Goal: Information Seeking & Learning: Find specific page/section

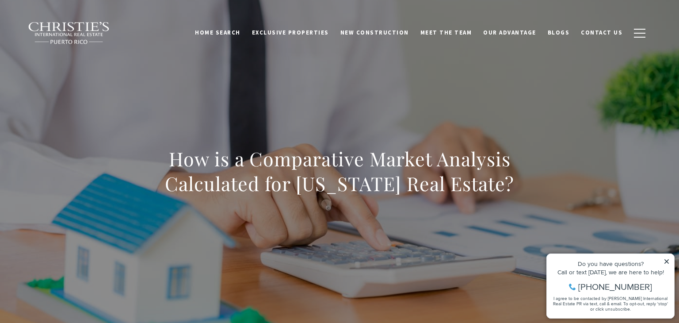
click at [668, 260] on icon at bounding box center [667, 261] width 6 height 6
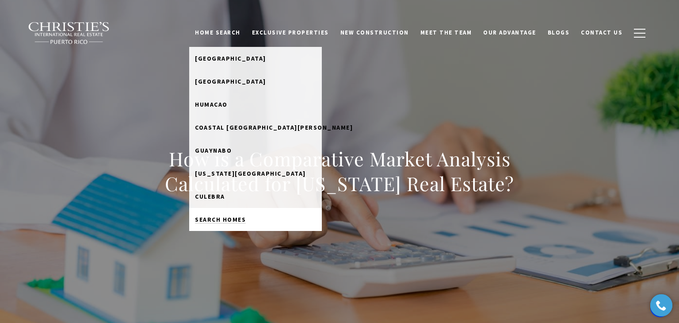
click at [236, 218] on span "Search Homes" at bounding box center [220, 219] width 51 height 8
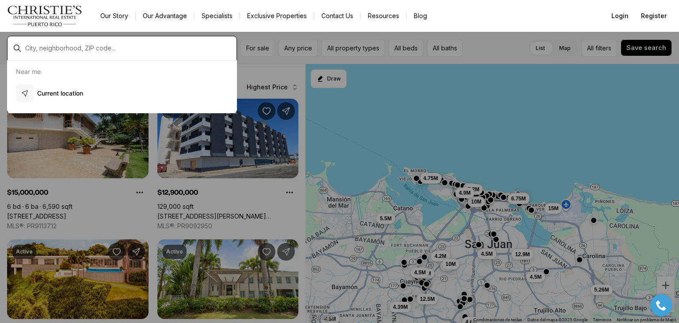
click at [99, 48] on input "text" at bounding box center [129, 48] width 208 height 7
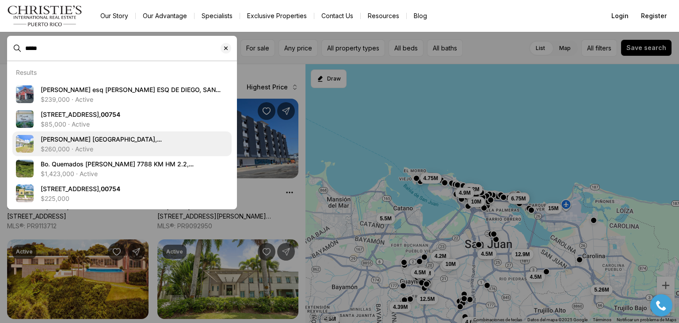
type input "*****"
click at [90, 138] on span "Carr 916 BARRIO CERRO GORDO, SAN LORENZO PR, 00754" at bounding box center [101, 143] width 121 height 16
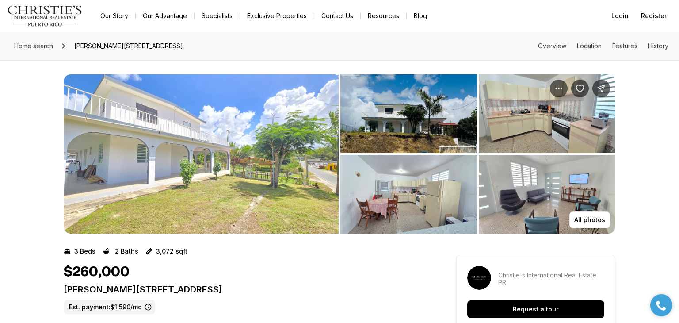
click at [224, 138] on img "View image gallery" at bounding box center [201, 153] width 275 height 159
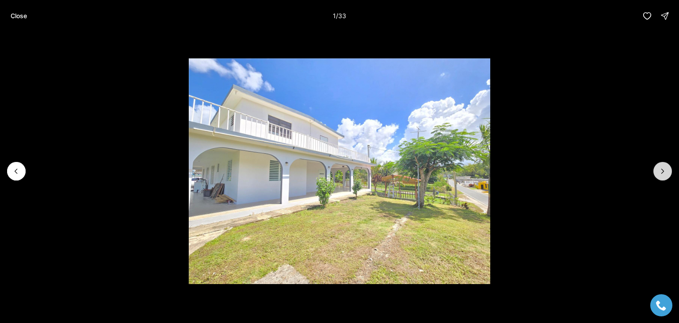
click at [666, 171] on icon "Next slide" at bounding box center [662, 171] width 9 height 9
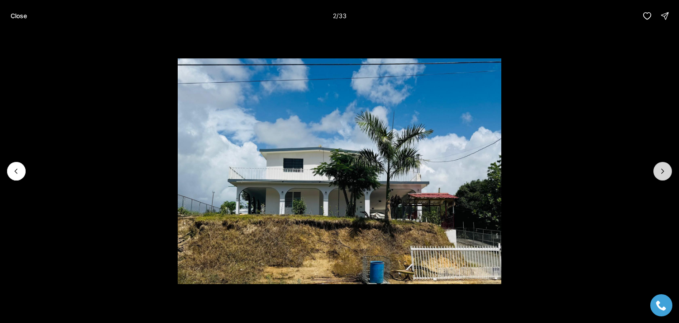
click at [666, 171] on icon "Next slide" at bounding box center [662, 171] width 9 height 9
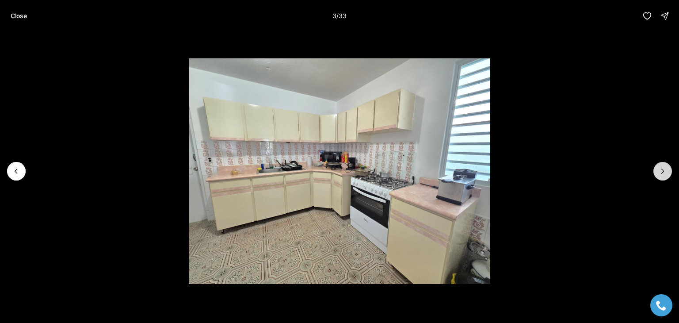
click at [666, 171] on icon "Next slide" at bounding box center [662, 171] width 9 height 9
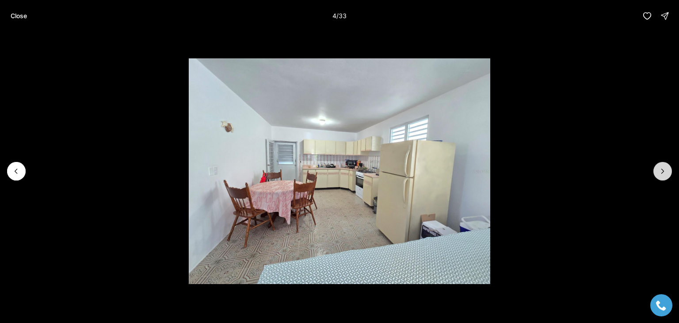
click at [666, 171] on icon "Next slide" at bounding box center [662, 171] width 9 height 9
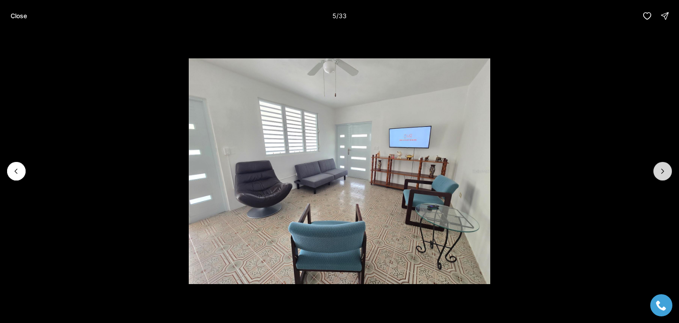
click at [666, 171] on icon "Next slide" at bounding box center [662, 171] width 9 height 9
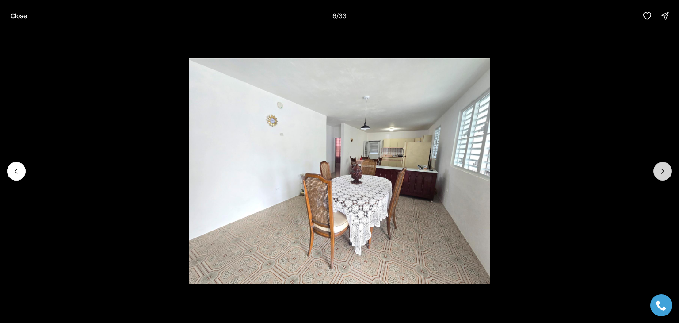
click at [666, 171] on icon "Next slide" at bounding box center [662, 171] width 9 height 9
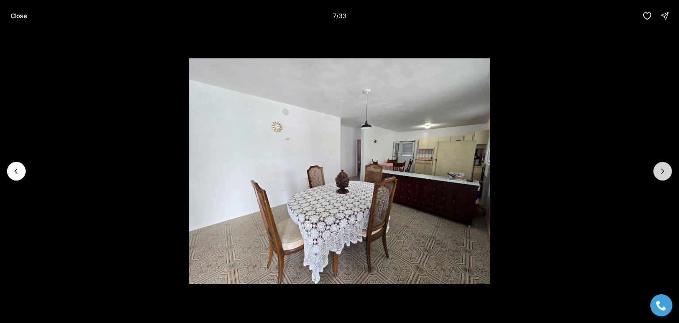
click at [666, 171] on icon "Next slide" at bounding box center [662, 171] width 9 height 9
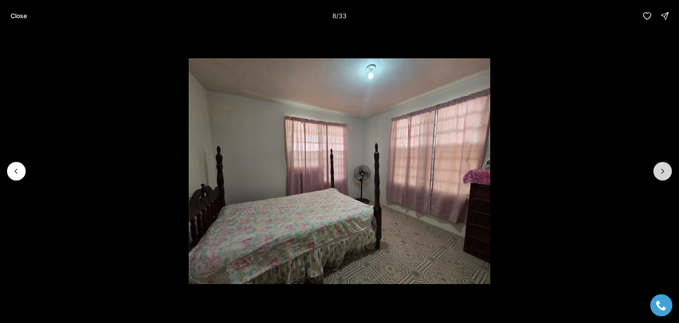
click at [666, 171] on icon "Next slide" at bounding box center [662, 171] width 9 height 9
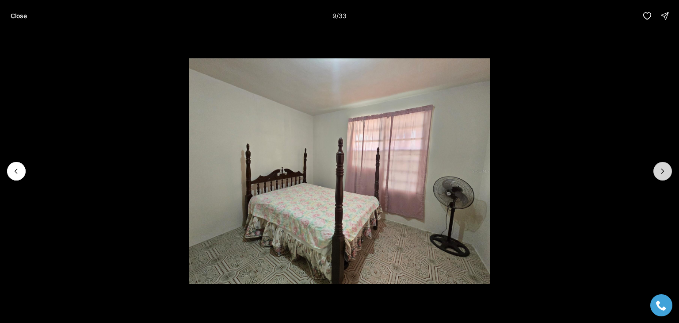
click at [666, 171] on icon "Next slide" at bounding box center [662, 171] width 9 height 9
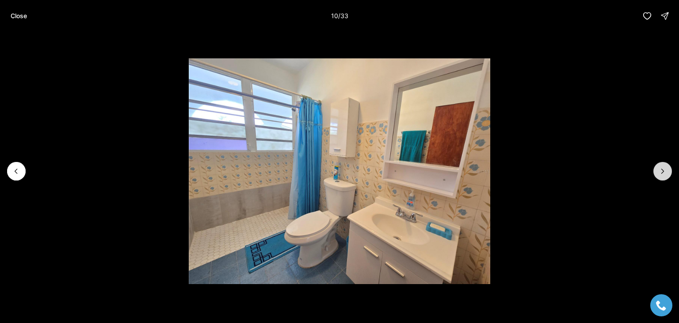
click at [666, 171] on icon "Next slide" at bounding box center [662, 171] width 9 height 9
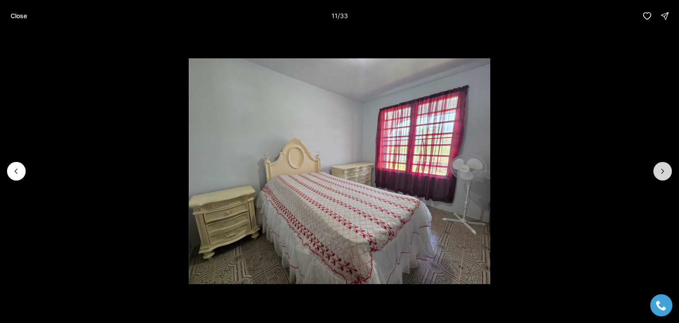
click at [666, 171] on icon "Next slide" at bounding box center [662, 171] width 9 height 9
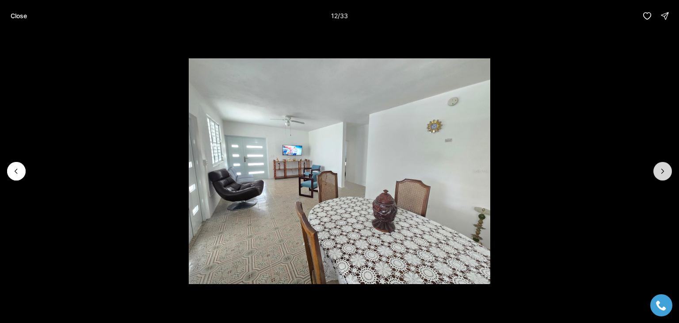
click at [666, 171] on icon "Next slide" at bounding box center [662, 171] width 9 height 9
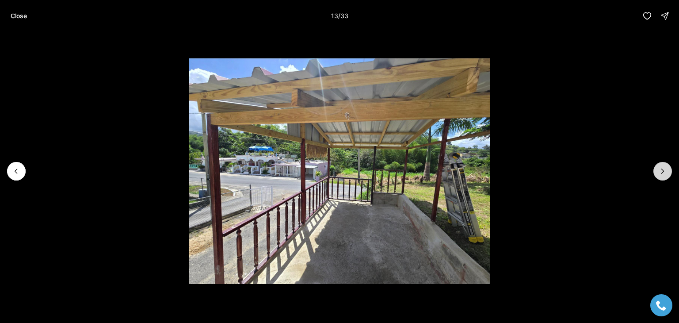
click at [666, 171] on icon "Next slide" at bounding box center [662, 171] width 9 height 9
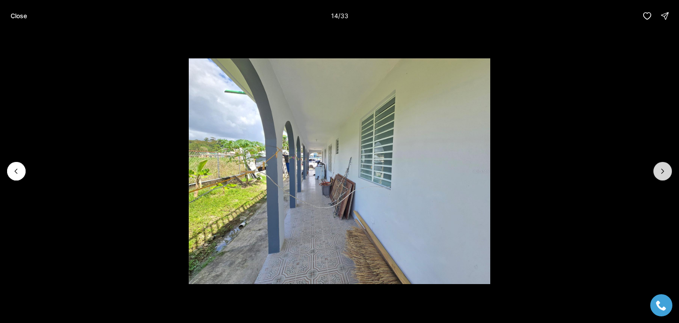
click at [666, 171] on icon "Next slide" at bounding box center [662, 171] width 9 height 9
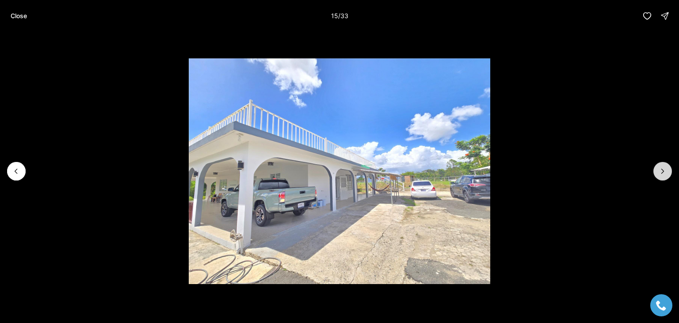
click at [666, 171] on icon "Next slide" at bounding box center [662, 171] width 9 height 9
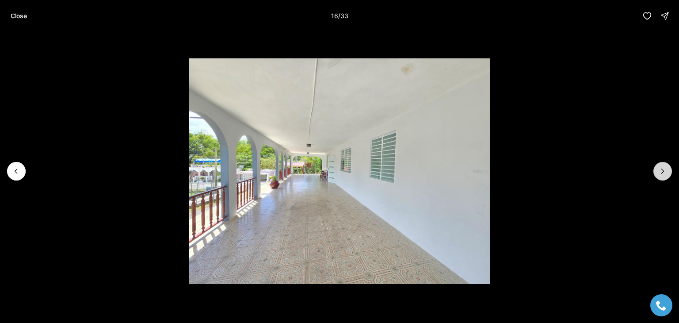
click at [666, 171] on icon "Next slide" at bounding box center [662, 171] width 9 height 9
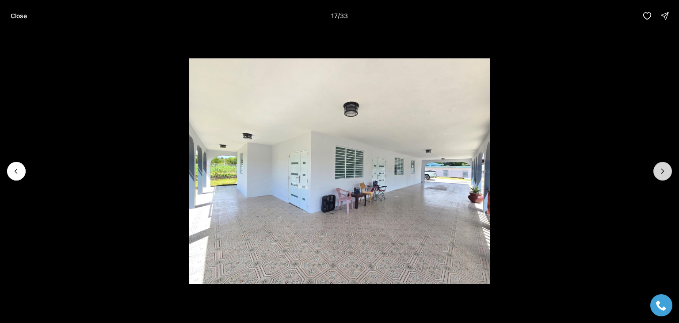
click at [666, 171] on icon "Next slide" at bounding box center [662, 171] width 9 height 9
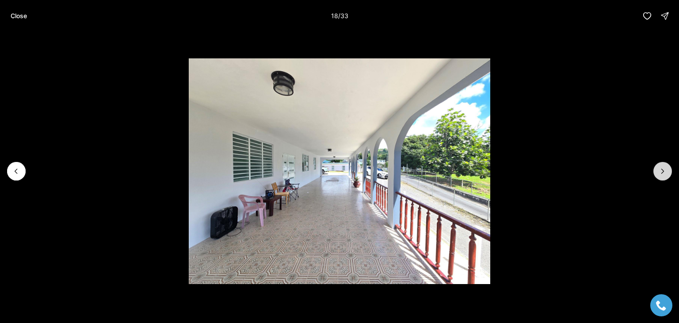
click at [666, 171] on icon "Next slide" at bounding box center [662, 171] width 9 height 9
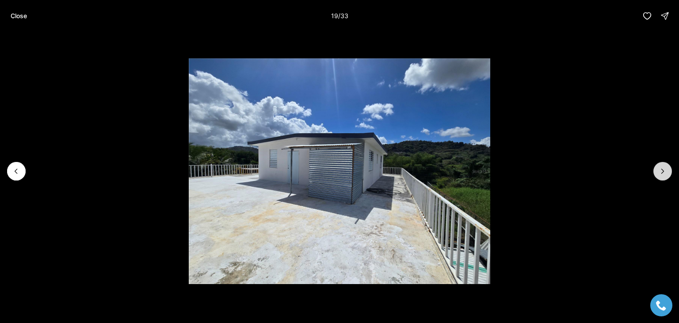
click at [666, 171] on icon "Next slide" at bounding box center [662, 171] width 9 height 9
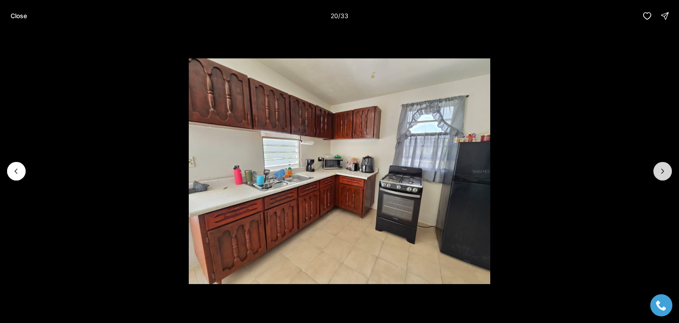
click at [666, 171] on icon "Next slide" at bounding box center [662, 171] width 9 height 9
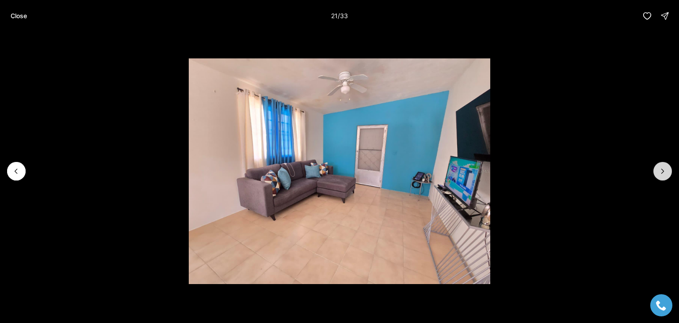
click at [666, 171] on icon "Next slide" at bounding box center [662, 171] width 9 height 9
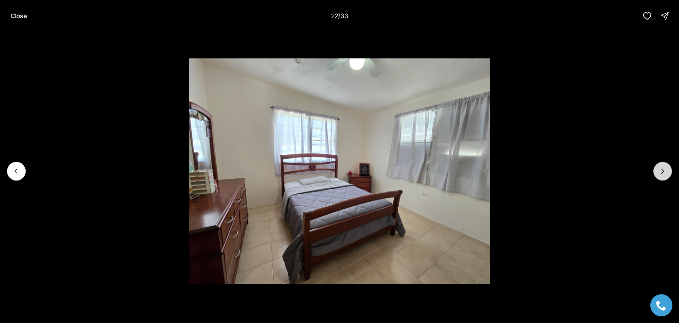
click at [666, 171] on icon "Next slide" at bounding box center [662, 171] width 9 height 9
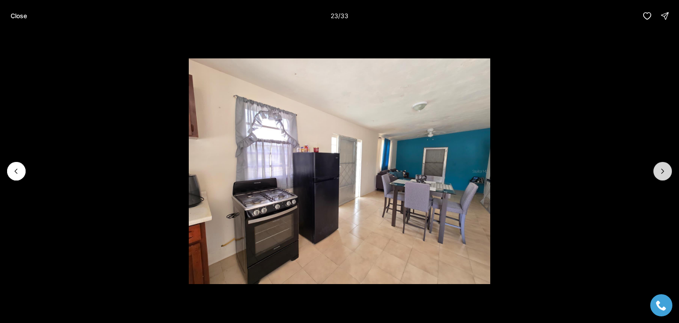
click at [666, 171] on icon "Next slide" at bounding box center [662, 171] width 9 height 9
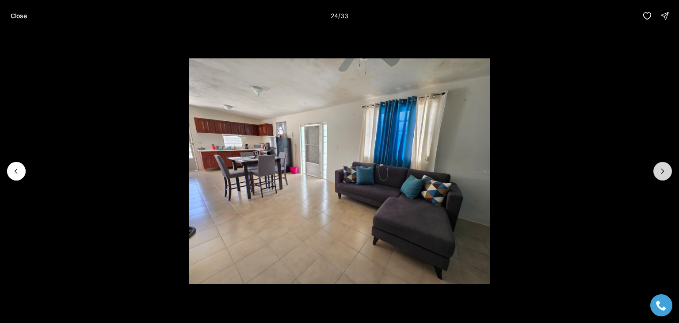
click at [666, 171] on icon "Next slide" at bounding box center [662, 171] width 9 height 9
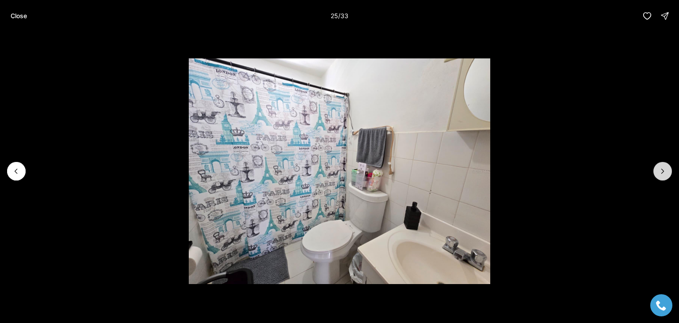
click at [666, 171] on icon "Next slide" at bounding box center [662, 171] width 9 height 9
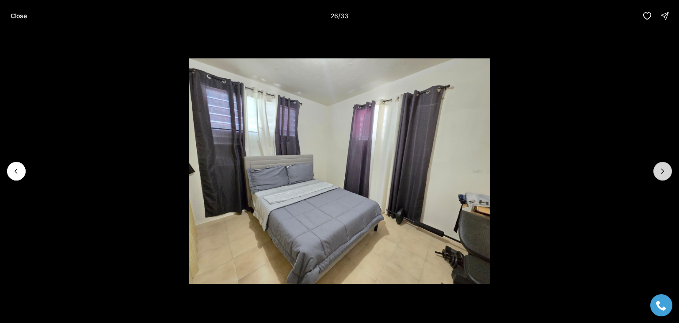
click at [666, 171] on icon "Next slide" at bounding box center [662, 171] width 9 height 9
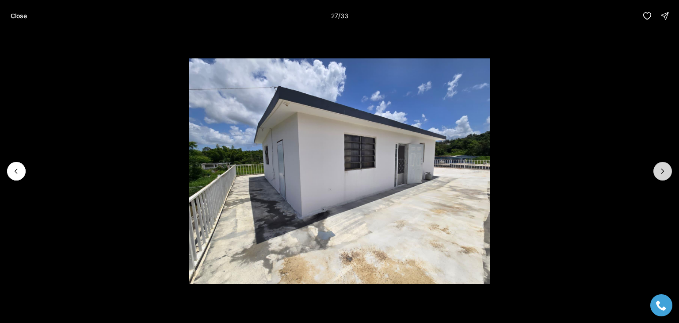
click at [666, 171] on icon "Next slide" at bounding box center [662, 171] width 9 height 9
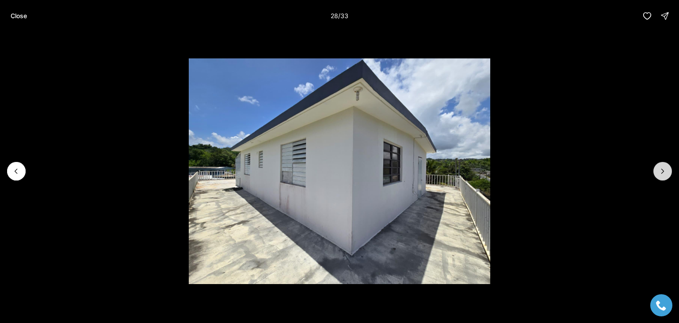
click at [666, 171] on icon "Next slide" at bounding box center [662, 171] width 9 height 9
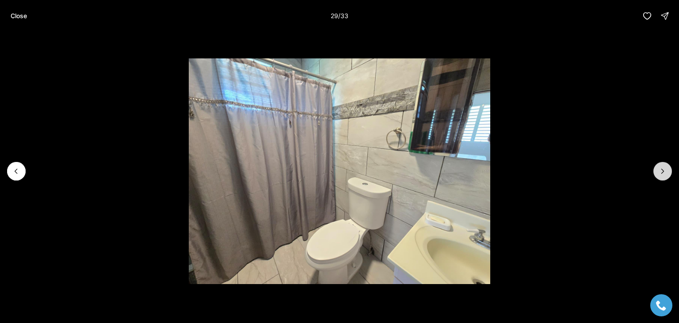
click at [666, 171] on icon "Next slide" at bounding box center [662, 171] width 9 height 9
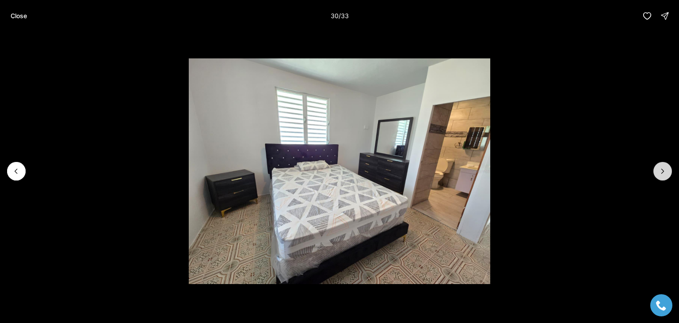
click at [666, 171] on icon "Next slide" at bounding box center [662, 171] width 9 height 9
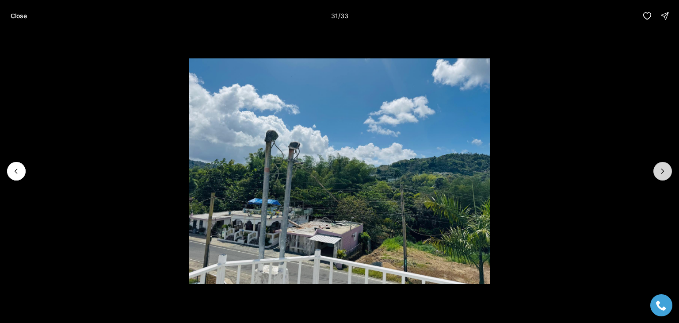
click at [666, 171] on icon "Next slide" at bounding box center [662, 171] width 9 height 9
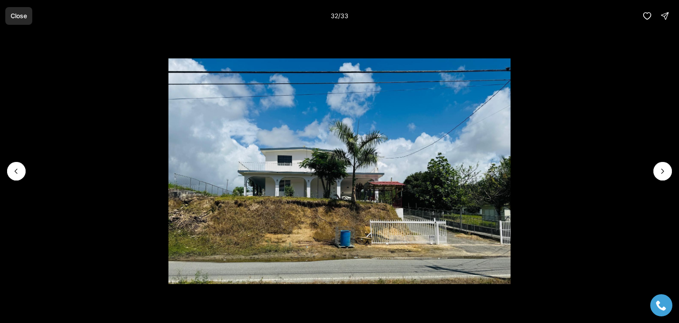
click at [20, 15] on p "Close" at bounding box center [19, 15] width 16 height 7
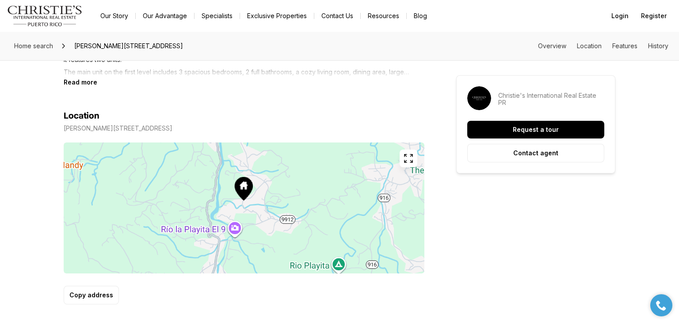
scroll to position [478, 0]
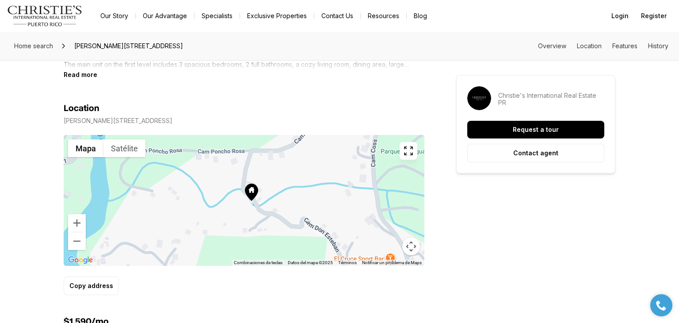
drag, startPoint x: 260, startPoint y: 229, endPoint x: 277, endPoint y: 188, distance: 44.4
click at [277, 188] on div at bounding box center [244, 200] width 361 height 131
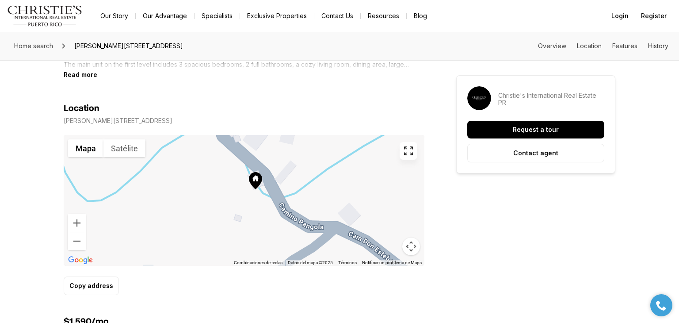
drag, startPoint x: 282, startPoint y: 204, endPoint x: 309, endPoint y: 138, distance: 71.2
click at [309, 138] on div at bounding box center [244, 200] width 361 height 131
click at [132, 150] on button "Satélite" at bounding box center [124, 148] width 42 height 18
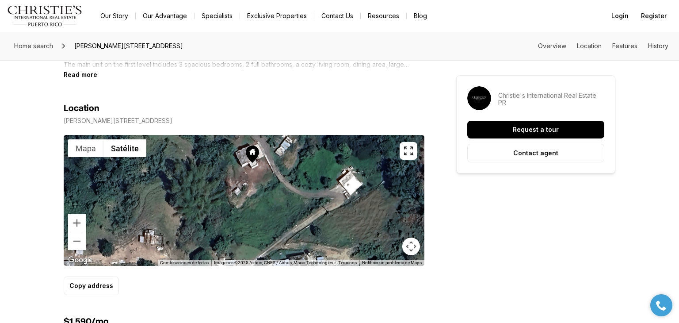
drag, startPoint x: 261, startPoint y: 201, endPoint x: 259, endPoint y: 176, distance: 25.3
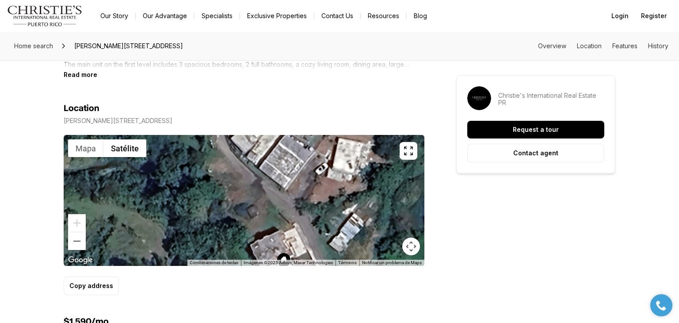
drag, startPoint x: 255, startPoint y: 211, endPoint x: 293, endPoint y: 325, distance: 120.3
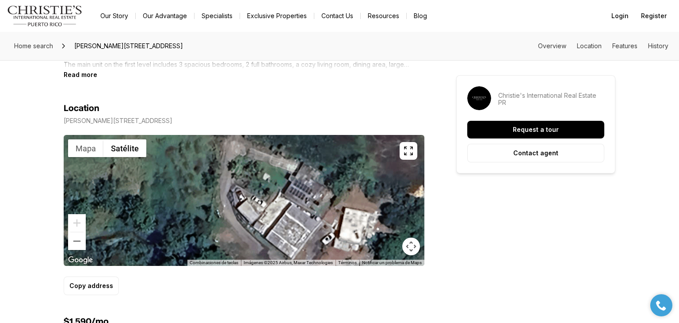
drag, startPoint x: 283, startPoint y: 188, endPoint x: 291, endPoint y: 261, distance: 73.7
click at [291, 261] on div "Mapa Satélite Combinaciones de teclas Datos del mapa Imágenes ©2025 Airbus, Max…" at bounding box center [244, 200] width 361 height 131
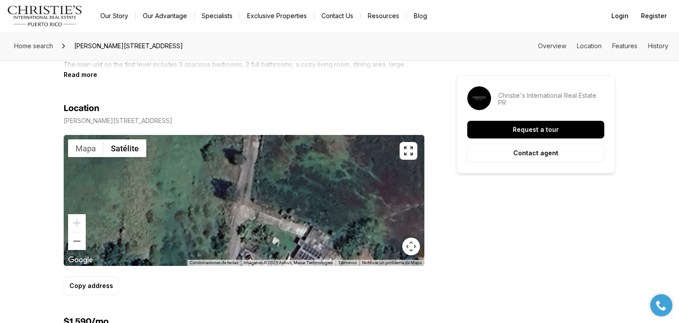
drag, startPoint x: 284, startPoint y: 175, endPoint x: 295, endPoint y: 241, distance: 67.5
click at [295, 241] on div at bounding box center [244, 200] width 361 height 131
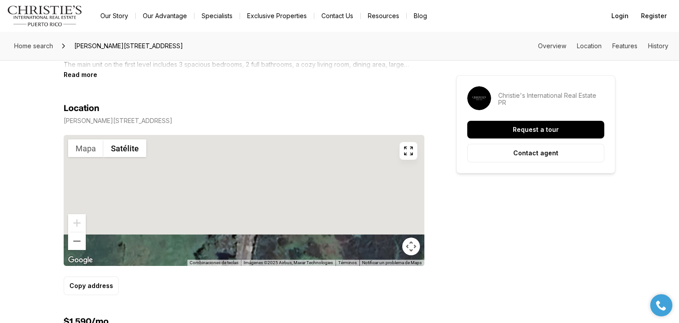
drag, startPoint x: 293, startPoint y: 172, endPoint x: 286, endPoint y: 279, distance: 107.2
click at [286, 279] on div "Location Carr 916 BARRIO CERRO GORDO SAN LORENZO PR, 00754 ← Mover a la izquier…" at bounding box center [244, 199] width 361 height 192
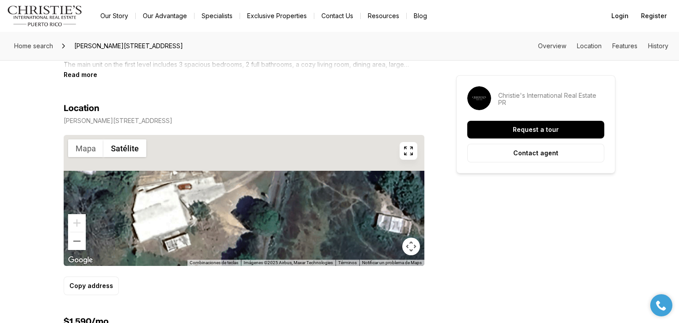
drag, startPoint x: 286, startPoint y: 198, endPoint x: 292, endPoint y: 252, distance: 54.3
click at [292, 252] on div at bounding box center [244, 200] width 361 height 131
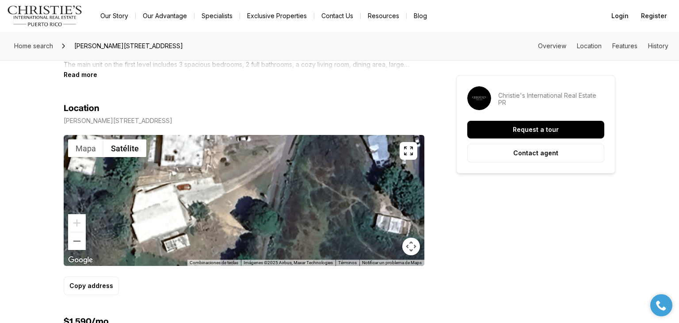
click at [175, 209] on div at bounding box center [244, 200] width 361 height 131
click at [76, 244] on button "Reducir" at bounding box center [77, 241] width 18 height 18
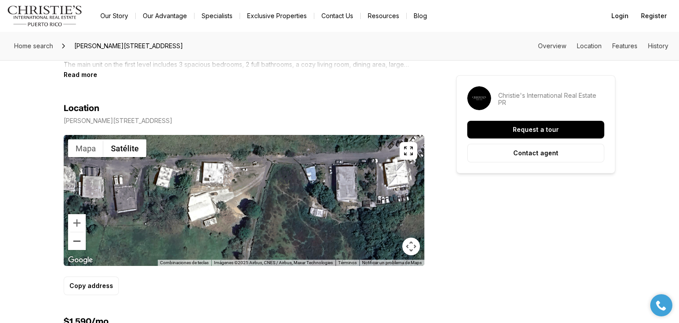
click at [76, 244] on button "Reducir" at bounding box center [77, 241] width 18 height 18
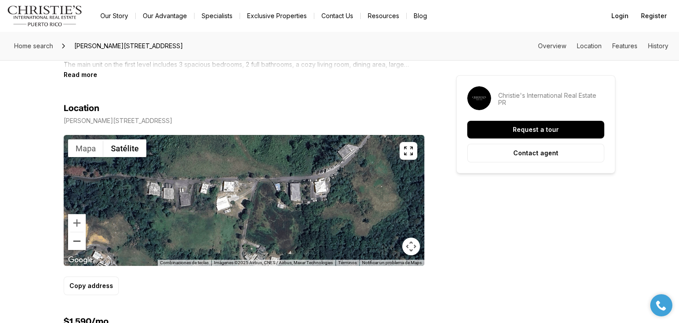
click at [76, 244] on button "Reducir" at bounding box center [77, 241] width 18 height 18
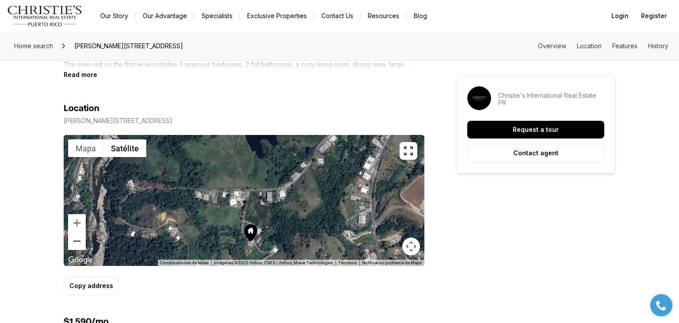
click at [76, 244] on button "Reducir" at bounding box center [77, 241] width 18 height 18
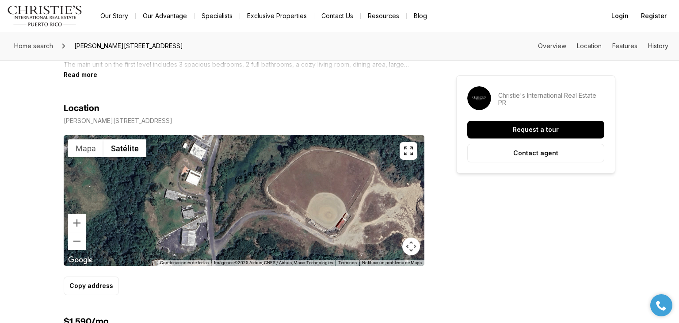
click at [341, 200] on div at bounding box center [244, 200] width 361 height 131
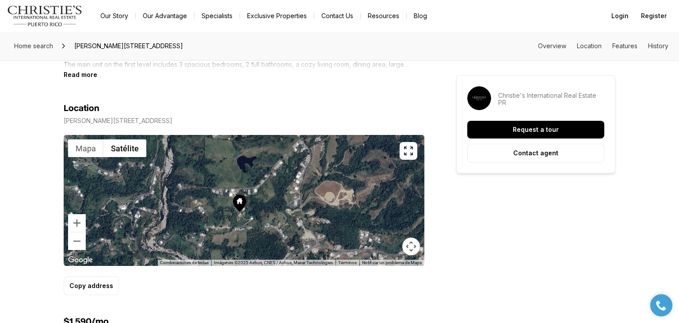
drag, startPoint x: 224, startPoint y: 237, endPoint x: 255, endPoint y: 231, distance: 31.5
click at [255, 231] on div at bounding box center [244, 200] width 361 height 131
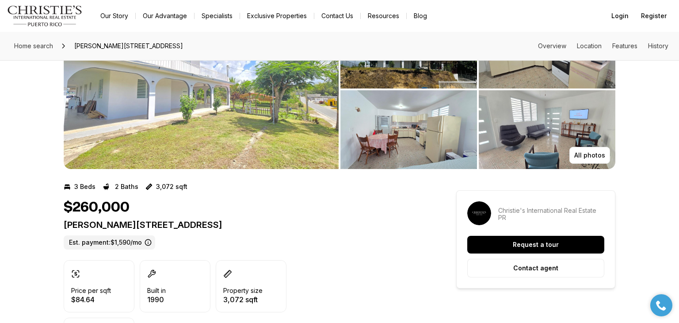
scroll to position [0, 0]
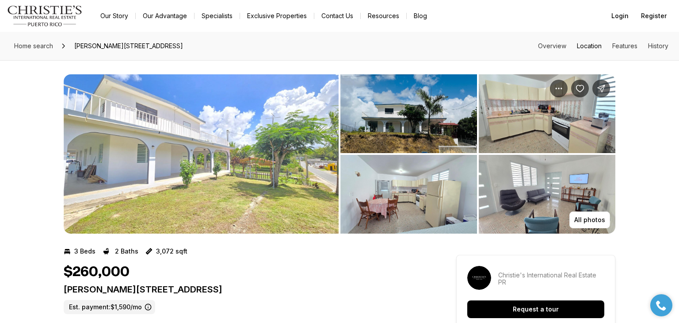
click at [588, 46] on link "Location" at bounding box center [589, 46] width 25 height 8
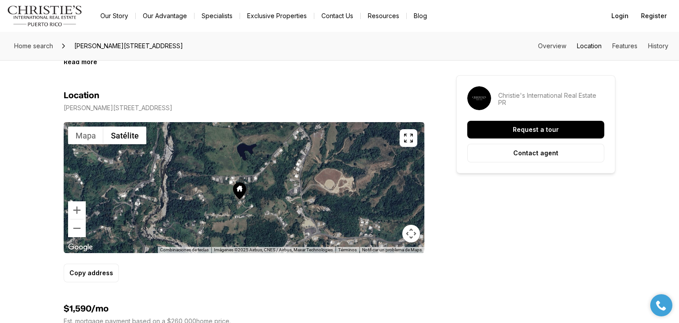
scroll to position [491, 0]
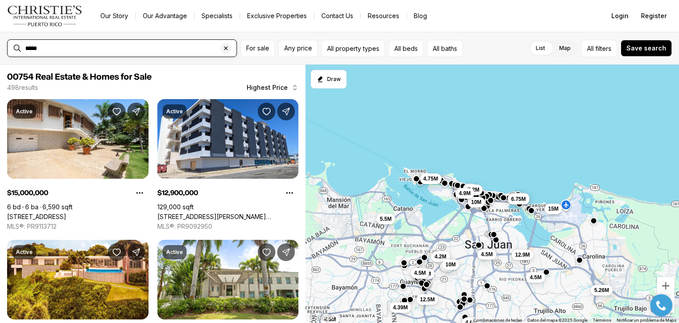
click at [165, 46] on input "*****" at bounding box center [129, 48] width 208 height 7
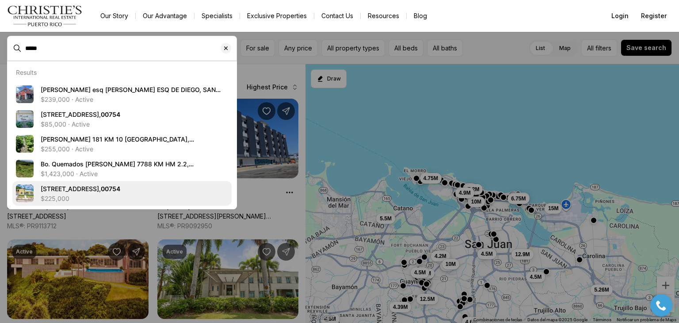
click at [120, 188] on span "155 CALLE TOUS, BO PUEBLO, SAN LORENZO PR, 00754" at bounding box center [81, 189] width 80 height 8
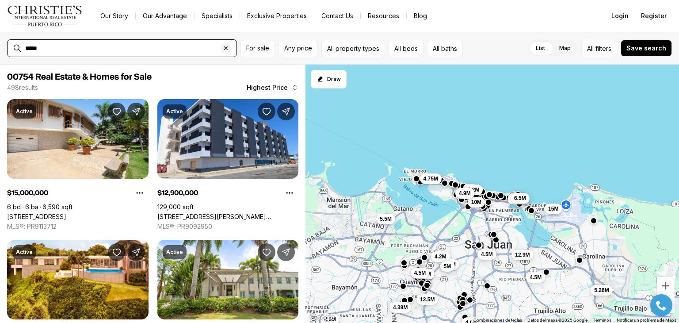
click at [200, 50] on input "*****" at bounding box center [129, 48] width 208 height 7
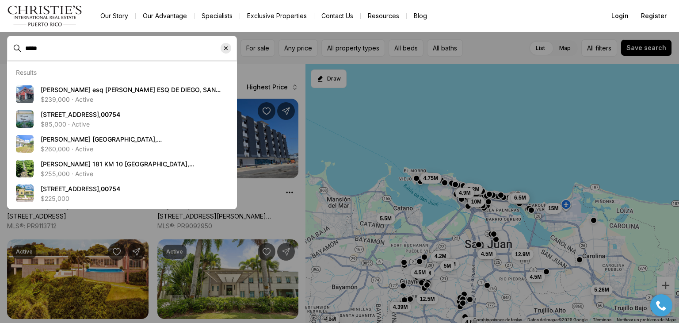
click at [228, 47] on icon "Clear search input" at bounding box center [225, 48] width 7 height 7
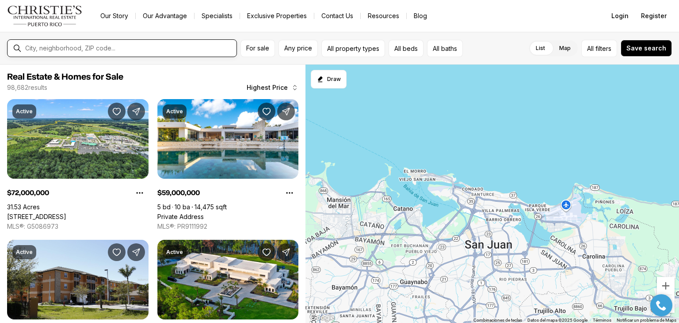
click at [99, 48] on input "text" at bounding box center [129, 48] width 208 height 7
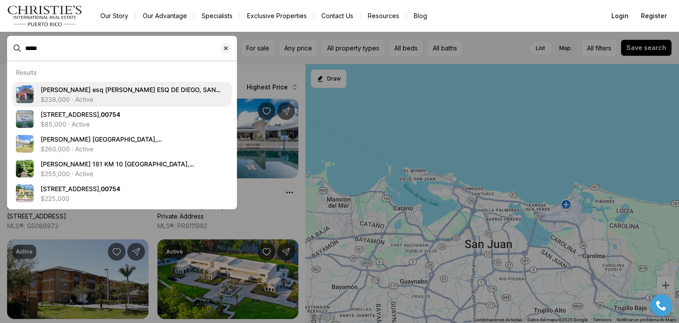
type input "*****"
click at [161, 87] on span "Munoz Rivera esq De Diego MUNOZ RIVERA ESQ DE DIEGO, SAN LORENZO PR, 00754" at bounding box center [131, 94] width 180 height 16
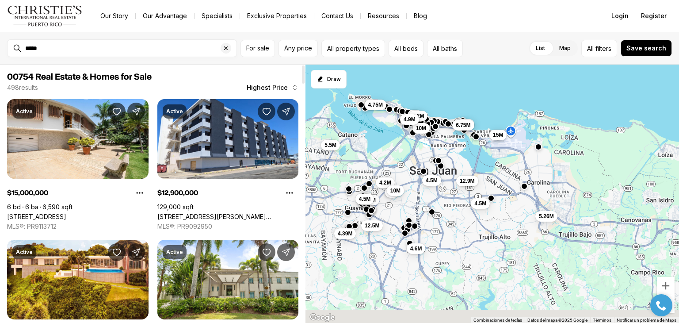
drag, startPoint x: 601, startPoint y: 134, endPoint x: 543, endPoint y: 59, distance: 95.3
click at [543, 59] on div "***** For sale Any price All property types All beds All baths List Map List Ma…" at bounding box center [339, 177] width 679 height 291
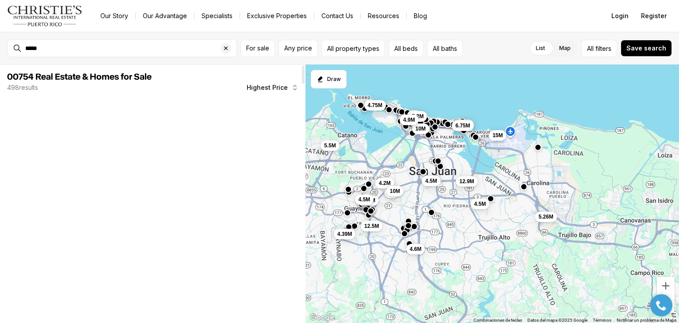
drag, startPoint x: 502, startPoint y: 200, endPoint x: 490, endPoint y: 159, distance: 42.5
click at [490, 159] on div "4.6M 5M 7.2M 6.5M 6.75M 10M 4.5M 12.9M 4.5M 15M 5.26M 4.39M 12.5M 5.5M 4.75M 4.…" at bounding box center [493, 194] width 374 height 259
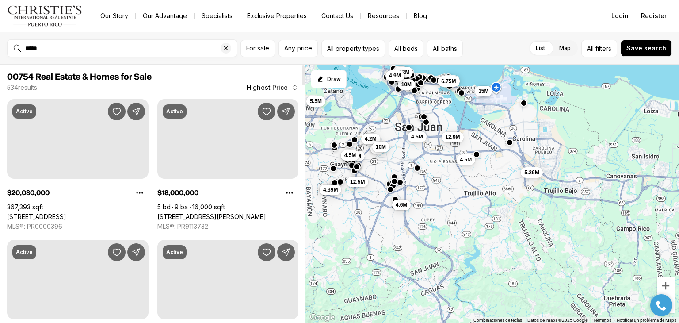
click at [472, 195] on div "4.6M 5M 7.2M 6.5M 6.75M 10M 4.5M 12.9M 4.5M 15M 5.26M 4.39M 12.5M 5.5M 4.75M 4.…" at bounding box center [493, 194] width 374 height 259
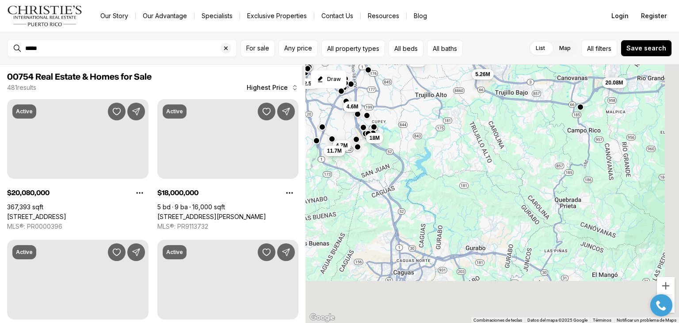
drag, startPoint x: 453, startPoint y: 179, endPoint x: 449, endPoint y: 172, distance: 8.1
click at [449, 172] on div "4.6M 6.5M 6.75M 10M 4.5M 12.9M 4.5M 15M 5.26M 4.39M 12.5M 4.75M 4.5M 5M 10M 4.9…" at bounding box center [493, 194] width 374 height 259
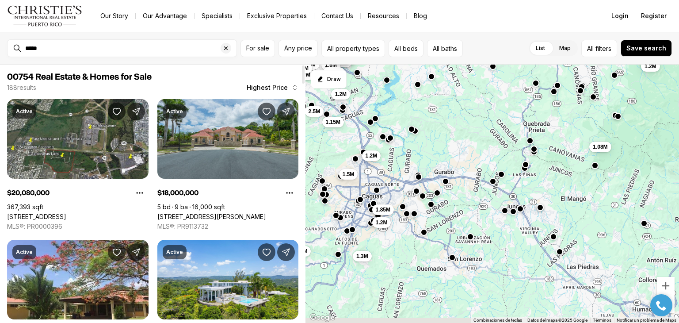
drag, startPoint x: 509, startPoint y: 208, endPoint x: 481, endPoint y: 137, distance: 76.8
click at [481, 137] on div "1.65M 1.9M 4.6M 1.48M 1.7M 3.75M 3.9M 2.25M 2.45M 20.08M 1.85M 2.75M 3.9M 1.7M …" at bounding box center [493, 194] width 374 height 259
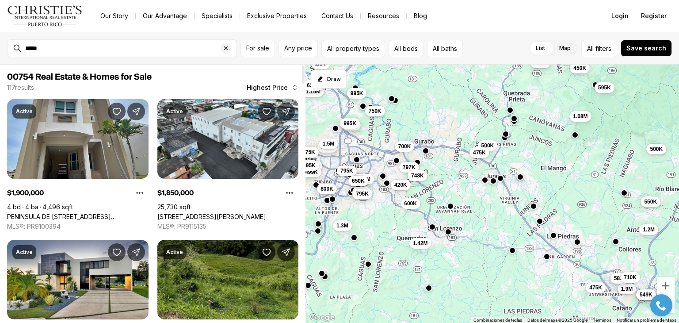
drag, startPoint x: 550, startPoint y: 240, endPoint x: 531, endPoint y: 210, distance: 35.1
click at [531, 210] on div "500K 450K 595K 500K 700K 797K 475K 748K 750K 1.85M 1.08M 420K 1.2M 795K 600K 50…" at bounding box center [493, 194] width 374 height 259
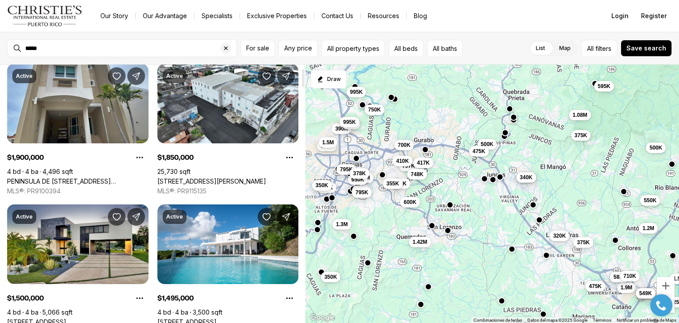
scroll to position [53, 0]
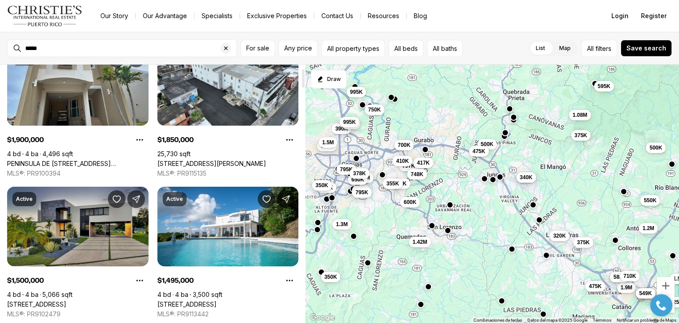
click at [66, 300] on link "694 GALICIA ST, CAGUAS PR, 00725" at bounding box center [36, 304] width 59 height 8
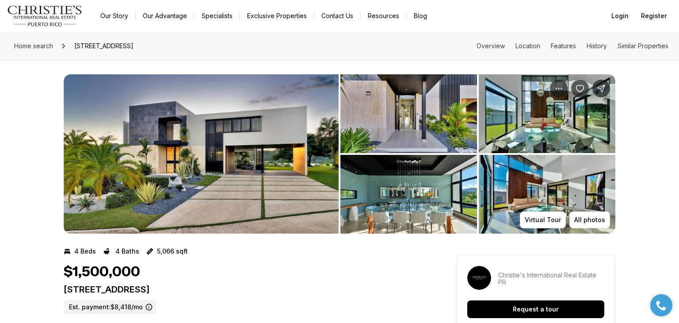
click at [220, 145] on img "View image gallery" at bounding box center [201, 153] width 275 height 159
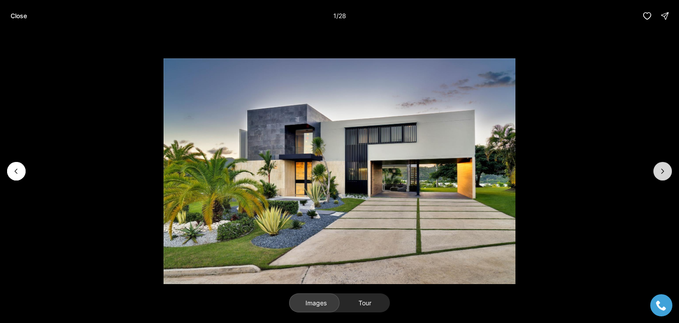
click at [664, 173] on icon "Next slide" at bounding box center [662, 171] width 9 height 9
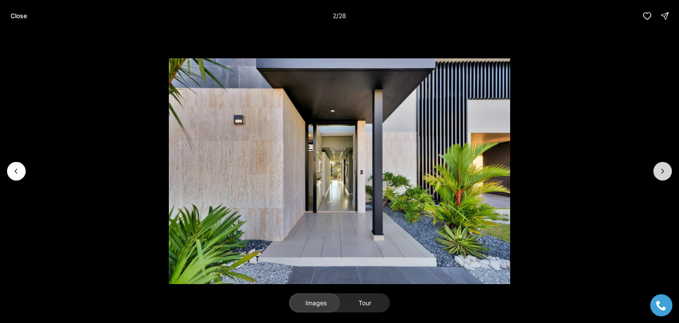
click at [664, 173] on icon "Next slide" at bounding box center [662, 171] width 9 height 9
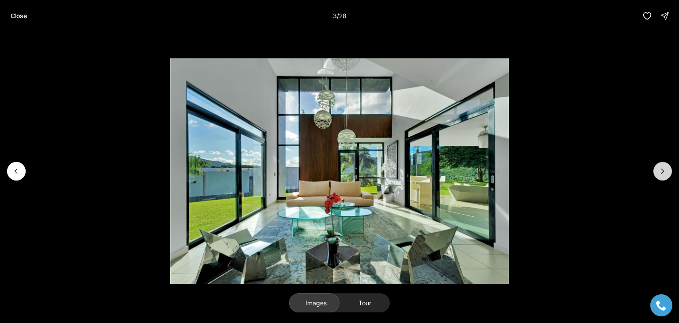
click at [664, 173] on icon "Next slide" at bounding box center [662, 171] width 9 height 9
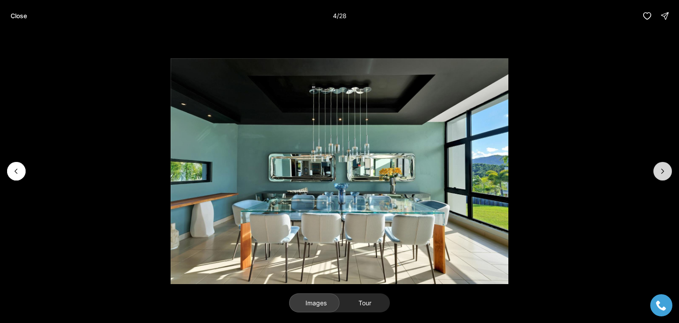
click at [664, 173] on icon "Next slide" at bounding box center [662, 171] width 9 height 9
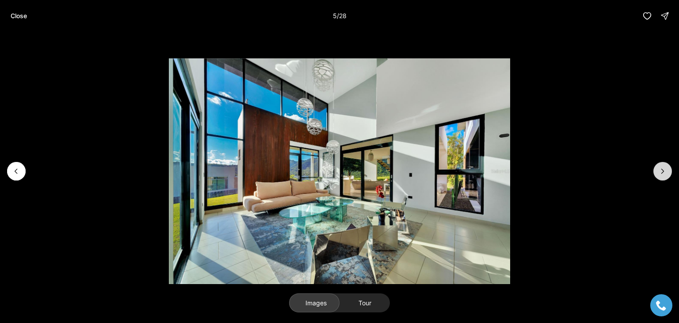
click at [664, 173] on icon "Next slide" at bounding box center [662, 171] width 9 height 9
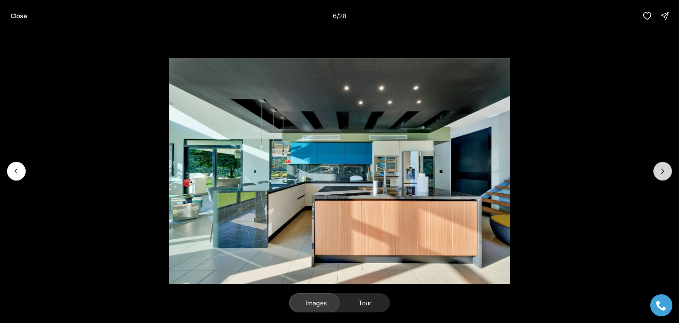
click at [664, 173] on icon "Next slide" at bounding box center [662, 171] width 9 height 9
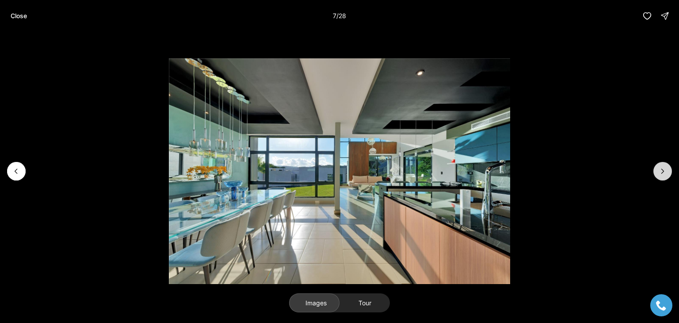
click at [664, 173] on icon "Next slide" at bounding box center [662, 171] width 9 height 9
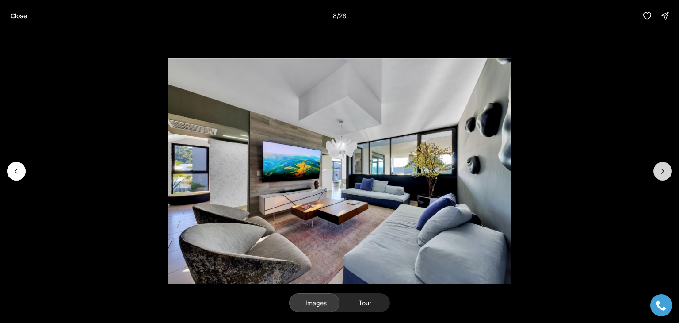
click at [664, 173] on icon "Next slide" at bounding box center [662, 171] width 9 height 9
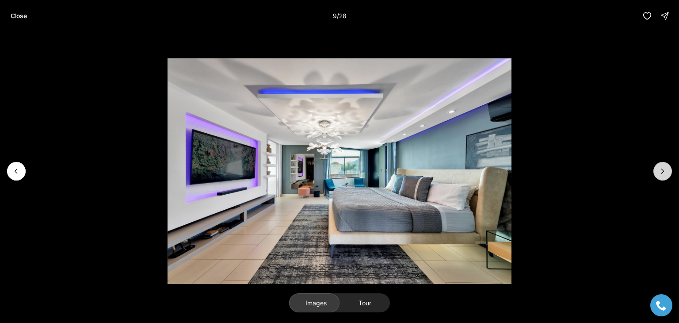
click at [664, 173] on icon "Next slide" at bounding box center [662, 171] width 9 height 9
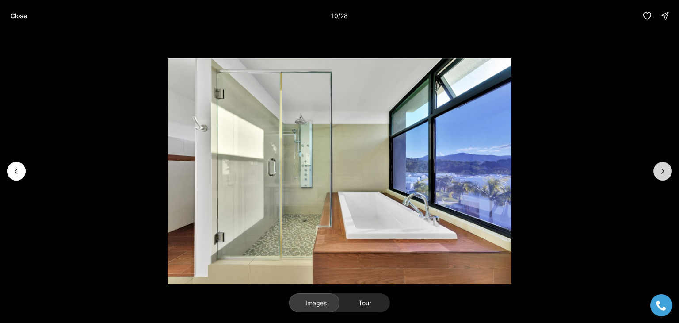
click at [664, 173] on icon "Next slide" at bounding box center [662, 171] width 9 height 9
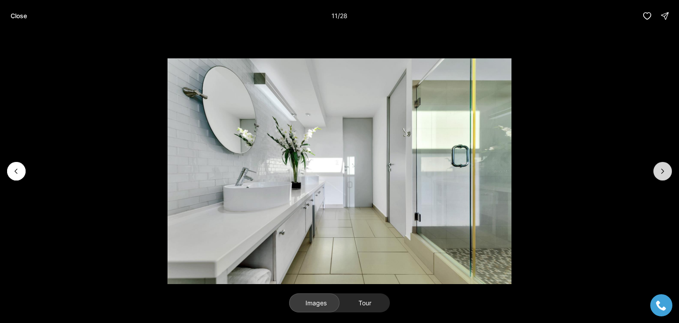
click at [664, 173] on icon "Next slide" at bounding box center [662, 171] width 9 height 9
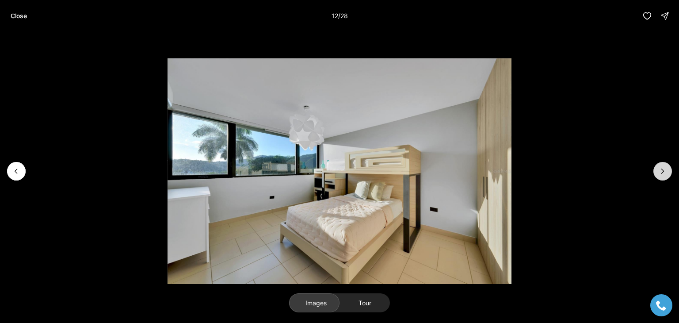
click at [664, 173] on icon "Next slide" at bounding box center [662, 171] width 9 height 9
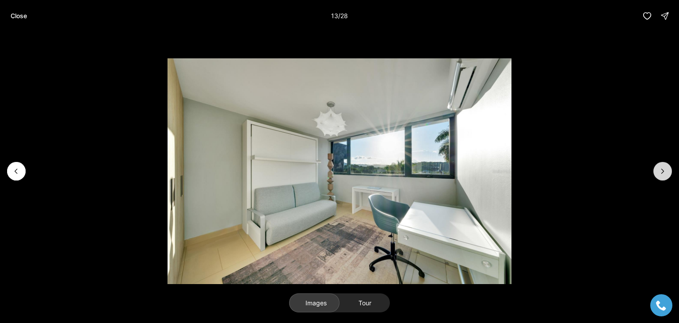
click at [664, 173] on icon "Next slide" at bounding box center [662, 171] width 9 height 9
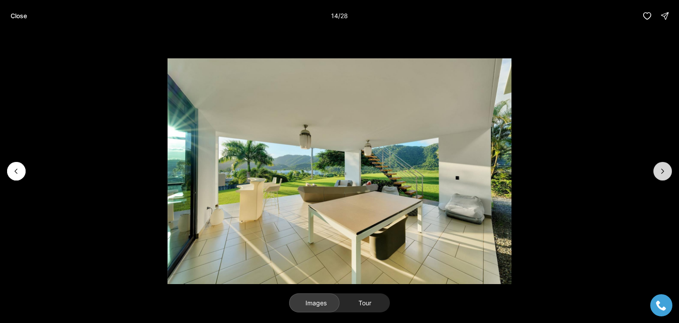
click at [664, 173] on icon "Next slide" at bounding box center [662, 171] width 9 height 9
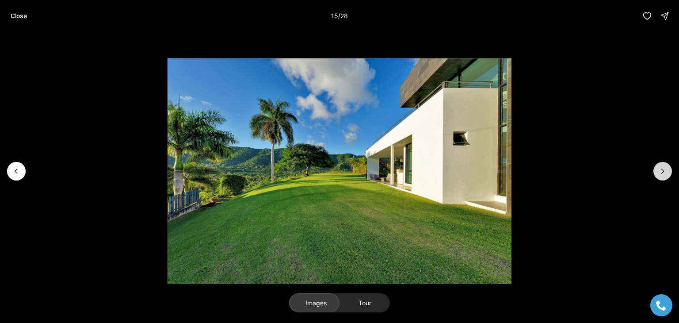
click at [664, 173] on icon "Next slide" at bounding box center [662, 171] width 9 height 9
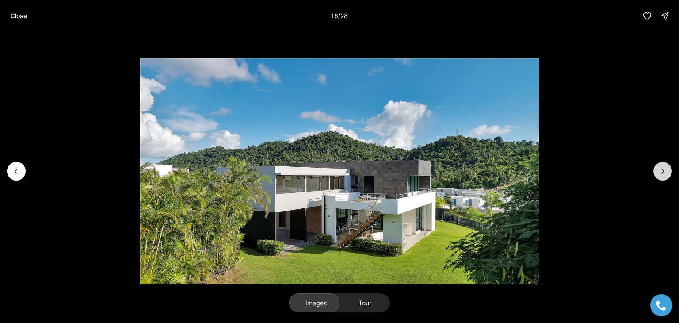
click at [664, 173] on icon "Next slide" at bounding box center [662, 171] width 9 height 9
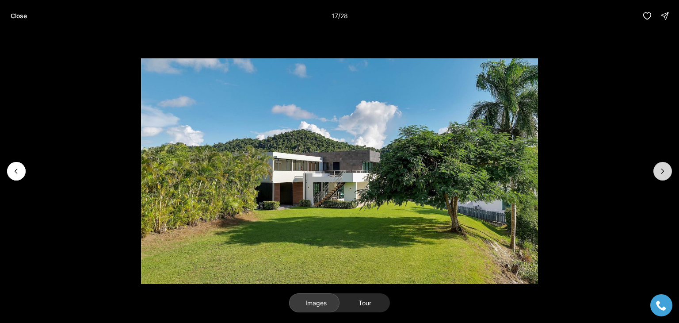
click at [664, 173] on icon "Next slide" at bounding box center [662, 171] width 9 height 9
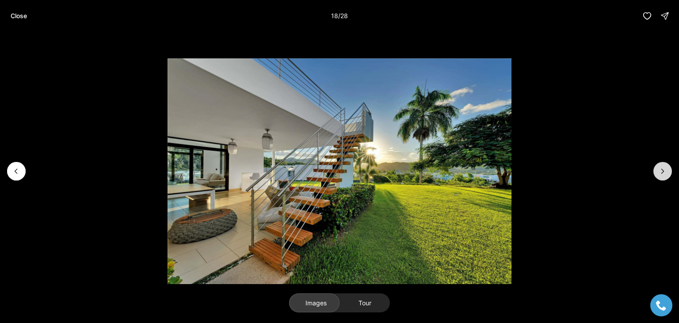
click at [664, 173] on icon "Next slide" at bounding box center [662, 171] width 9 height 9
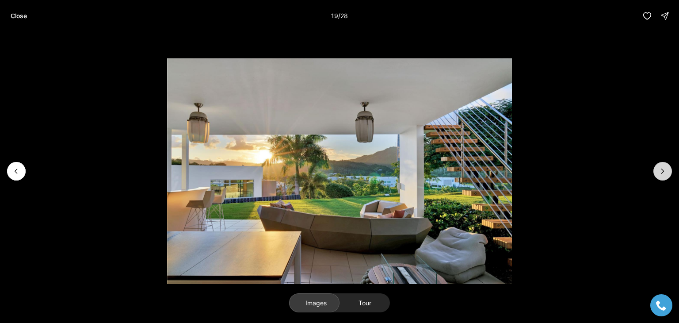
click at [664, 173] on icon "Next slide" at bounding box center [662, 171] width 9 height 9
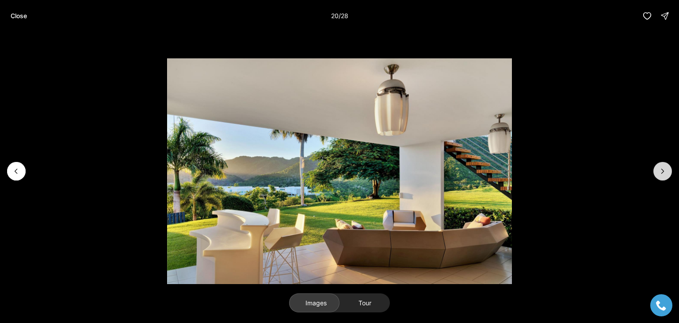
click at [664, 173] on icon "Next slide" at bounding box center [662, 171] width 9 height 9
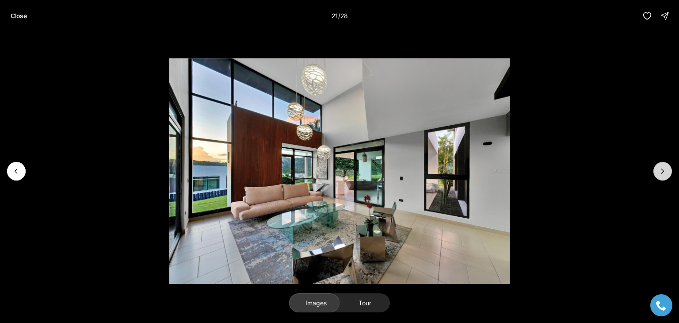
click at [664, 173] on icon "Next slide" at bounding box center [662, 171] width 9 height 9
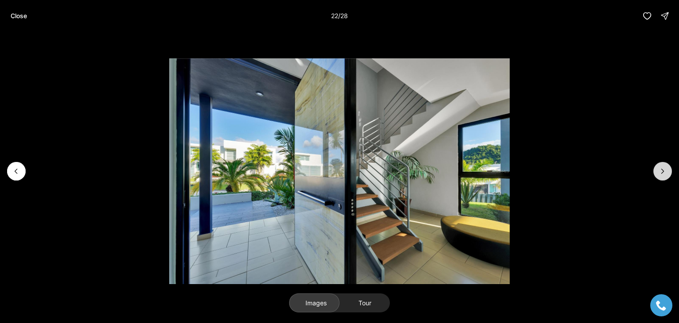
click at [664, 173] on icon "Next slide" at bounding box center [662, 171] width 9 height 9
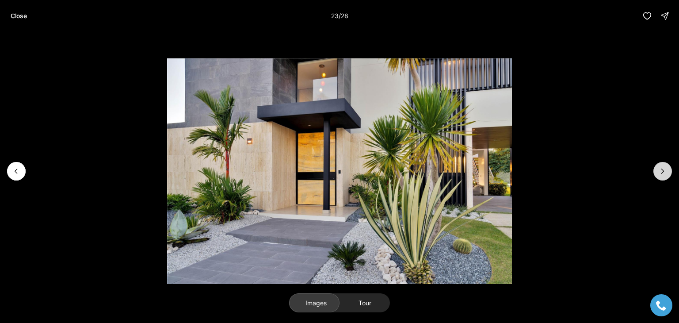
click at [664, 173] on icon "Next slide" at bounding box center [662, 171] width 9 height 9
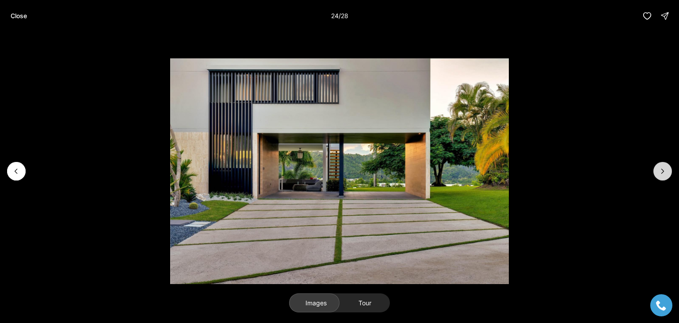
click at [664, 173] on icon "Next slide" at bounding box center [662, 171] width 9 height 9
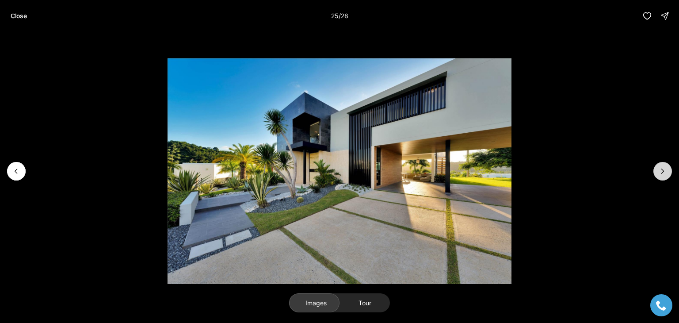
click at [664, 173] on icon "Next slide" at bounding box center [662, 171] width 9 height 9
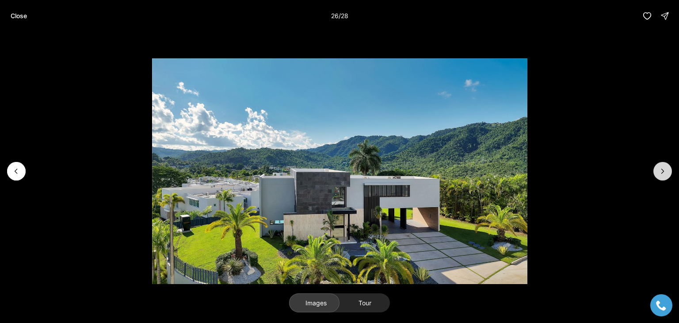
click at [664, 173] on icon "Next slide" at bounding box center [662, 171] width 9 height 9
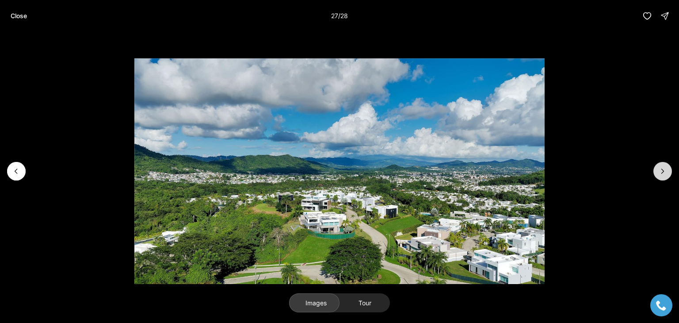
click at [664, 173] on icon "Next slide" at bounding box center [662, 171] width 9 height 9
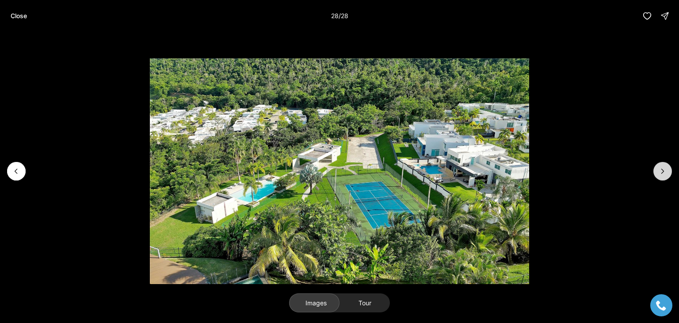
click at [664, 173] on div at bounding box center [663, 171] width 19 height 19
click at [21, 11] on button "Close" at bounding box center [18, 16] width 27 height 18
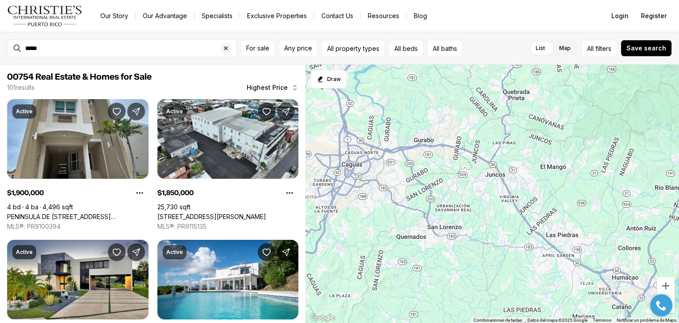
scroll to position [53, 0]
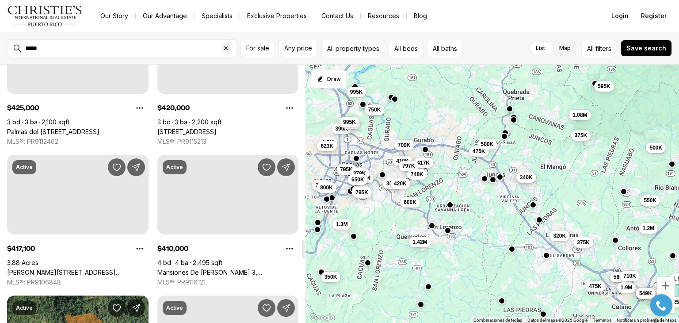
scroll to position [2476, 0]
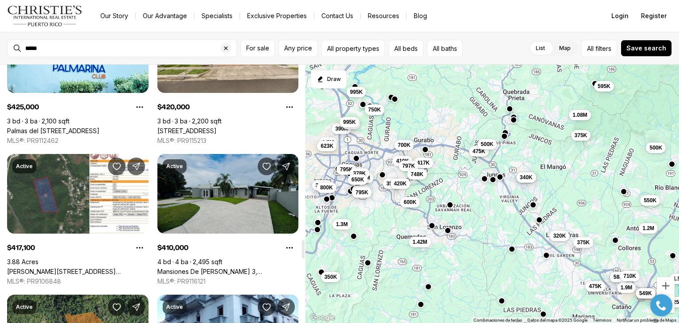
click at [244, 268] on link "Mansiones De [PERSON_NAME] 3, [PERSON_NAME] PR, 00778" at bounding box center [228, 272] width 142 height 8
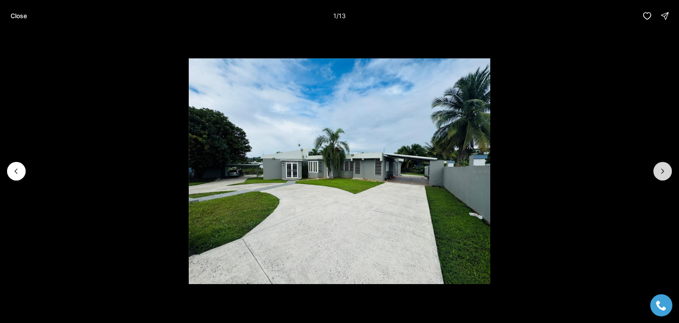
click at [662, 173] on icon "Next slide" at bounding box center [662, 171] width 9 height 9
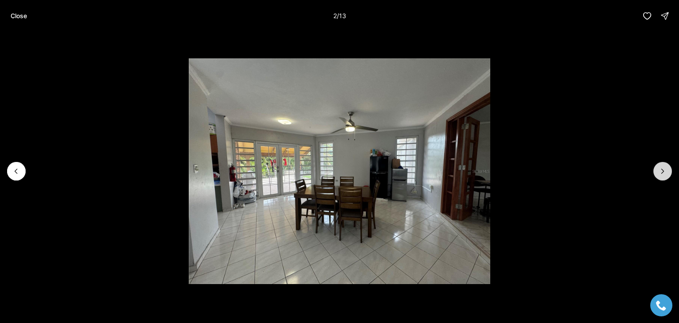
click at [662, 173] on icon "Next slide" at bounding box center [662, 171] width 9 height 9
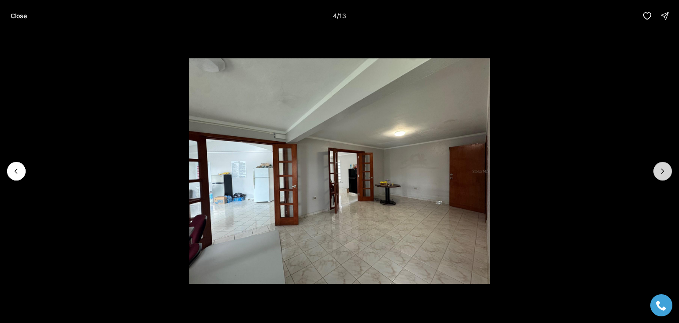
click at [662, 173] on icon "Next slide" at bounding box center [662, 171] width 9 height 9
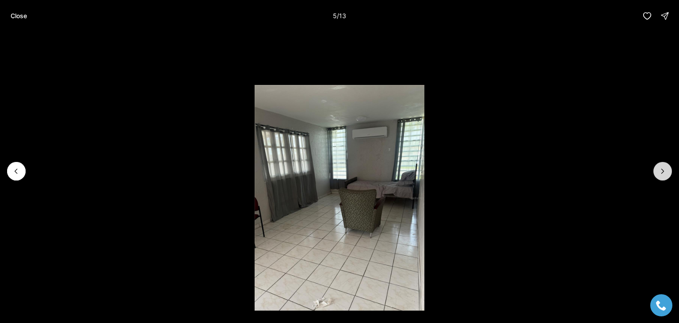
click at [662, 173] on icon "Next slide" at bounding box center [662, 171] width 9 height 9
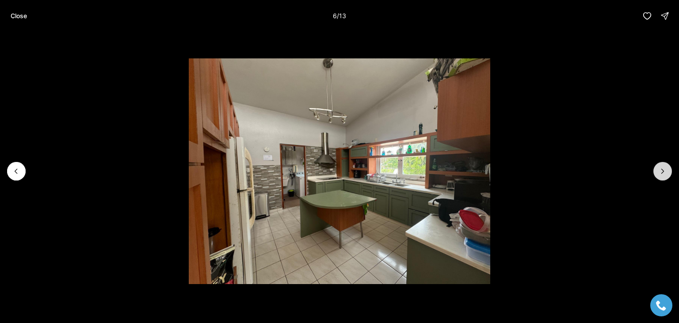
click at [662, 173] on icon "Next slide" at bounding box center [662, 171] width 9 height 9
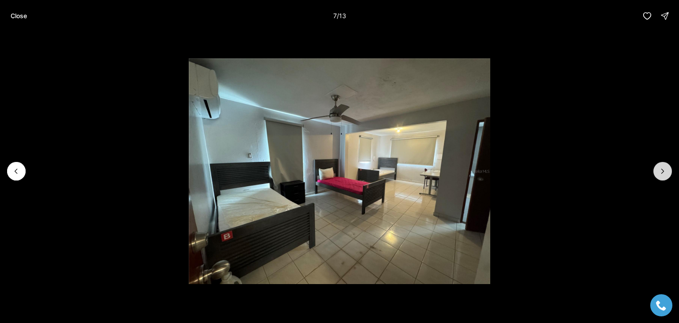
click at [662, 173] on icon "Next slide" at bounding box center [662, 171] width 9 height 9
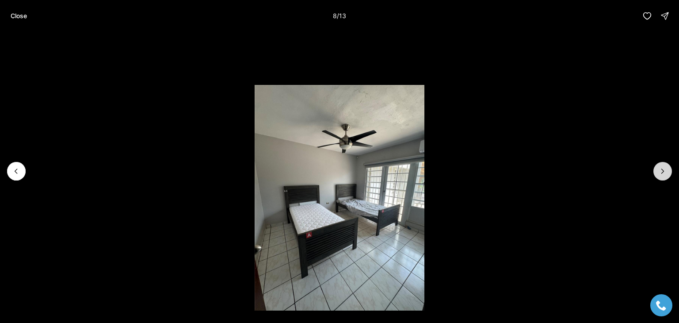
click at [662, 173] on icon "Next slide" at bounding box center [662, 171] width 9 height 9
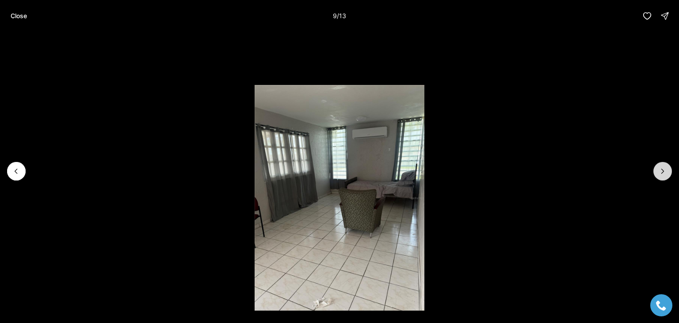
click at [662, 173] on icon "Next slide" at bounding box center [662, 171] width 9 height 9
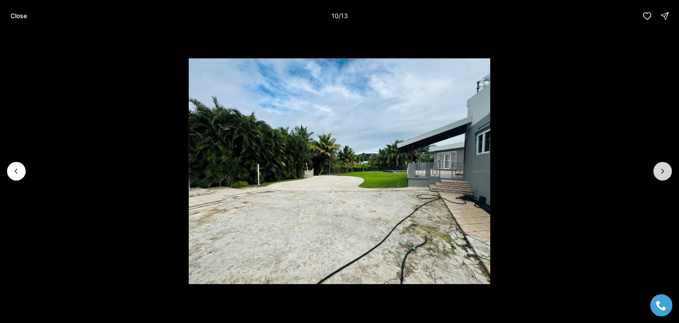
click at [662, 173] on icon "Next slide" at bounding box center [662, 171] width 9 height 9
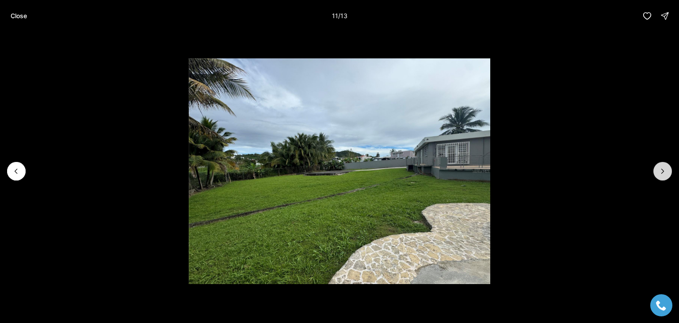
click at [662, 173] on icon "Next slide" at bounding box center [662, 171] width 9 height 9
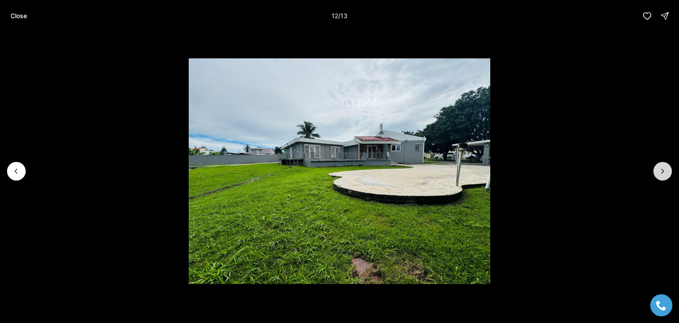
click at [662, 173] on icon "Next slide" at bounding box center [662, 171] width 9 height 9
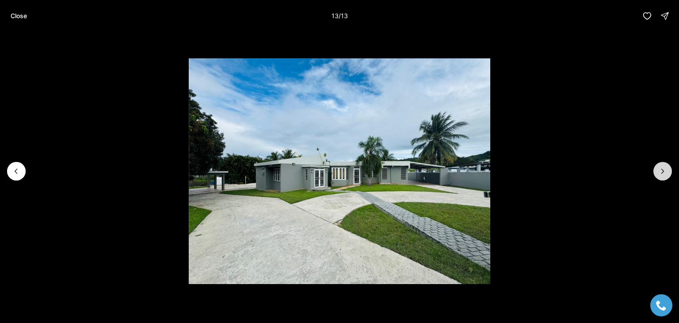
click at [662, 173] on div at bounding box center [663, 171] width 19 height 19
click at [24, 15] on p "Close" at bounding box center [19, 15] width 16 height 7
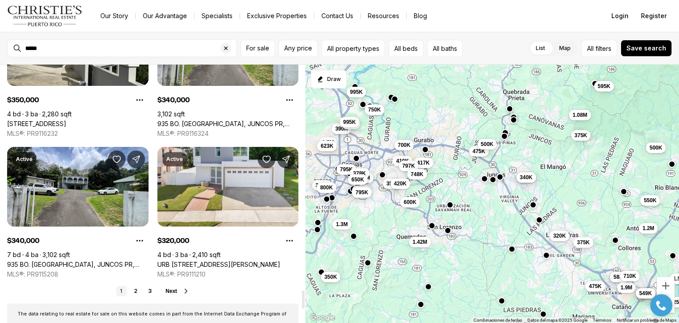
scroll to position [3188, 0]
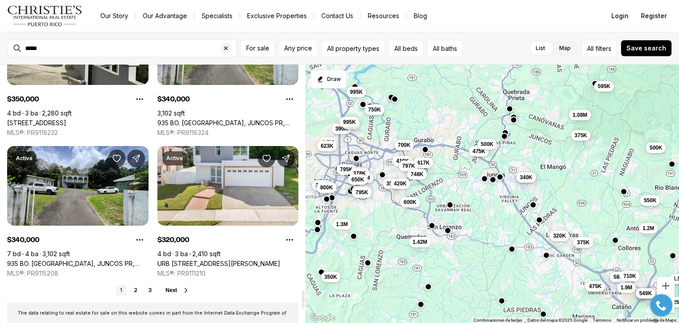
drag, startPoint x: 303, startPoint y: 250, endPoint x: 297, endPoint y: 300, distance: 50.4
click at [302, 300] on div at bounding box center [303, 299] width 3 height 18
click at [187, 290] on icon at bounding box center [186, 290] width 2 height 4
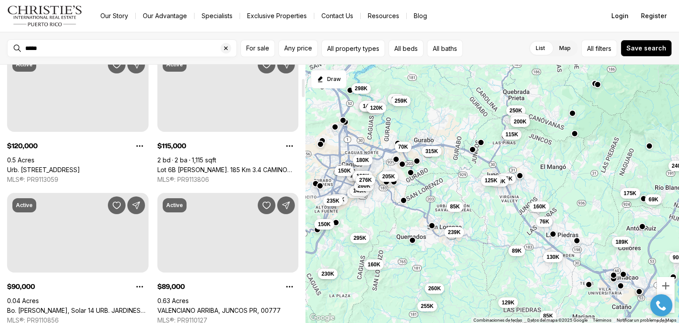
scroll to position [173, 0]
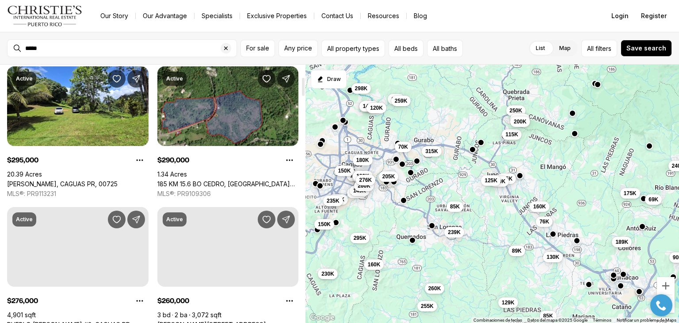
drag, startPoint x: 304, startPoint y: 74, endPoint x: 285, endPoint y: 86, distance: 22.7
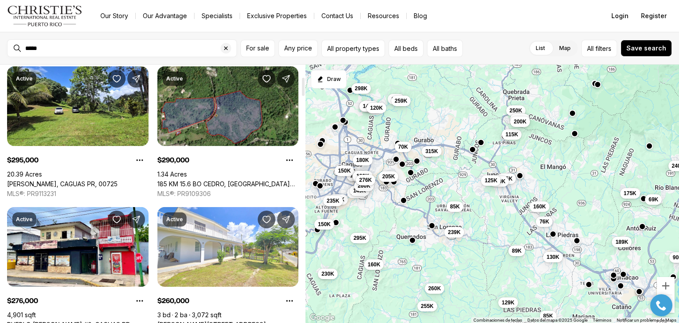
click at [302, 86] on div at bounding box center [303, 87] width 3 height 18
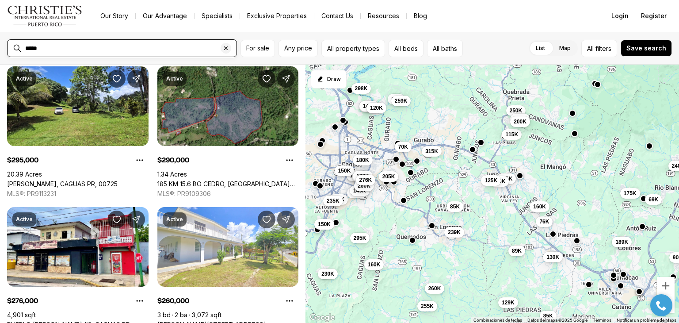
click at [48, 48] on input "*****" at bounding box center [129, 48] width 208 height 7
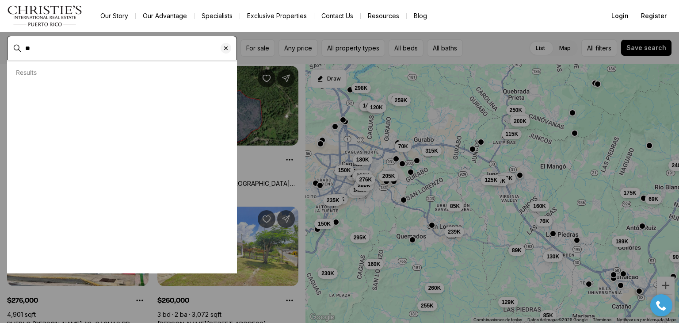
type input "*"
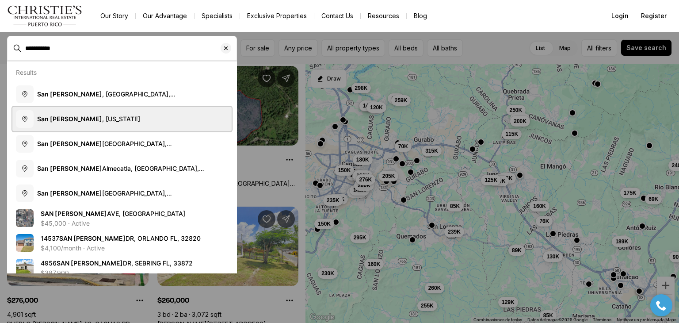
click at [65, 112] on button "San Lorenzo , Puerto Rico" at bounding box center [121, 119] width 219 height 25
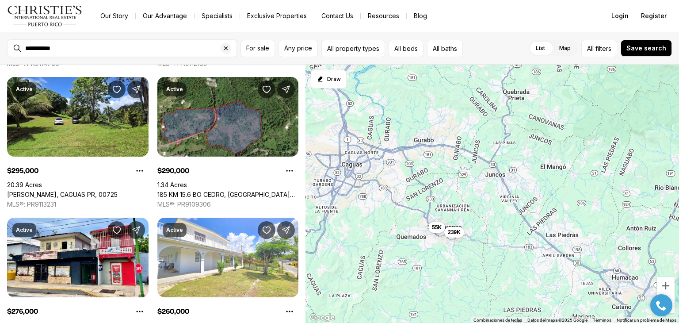
type input "**********"
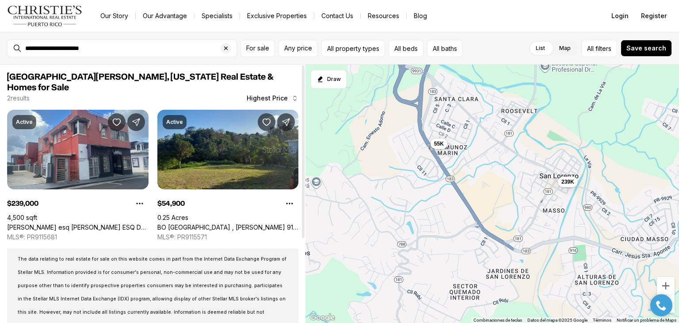
drag, startPoint x: 303, startPoint y: 74, endPoint x: 306, endPoint y: 63, distance: 11.9
click at [305, 65] on div at bounding box center [303, 151] width 3 height 172
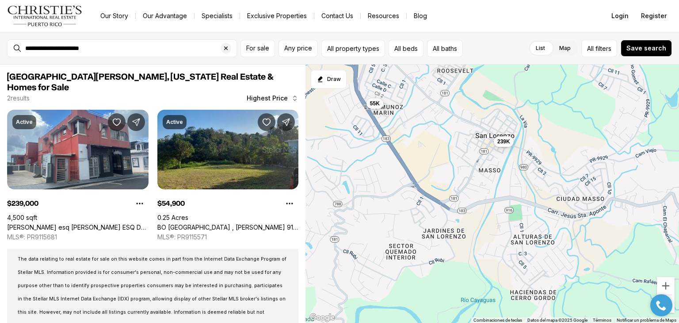
drag, startPoint x: 498, startPoint y: 184, endPoint x: 433, endPoint y: 144, distance: 76.2
click at [433, 144] on div "55K 239K" at bounding box center [493, 194] width 374 height 259
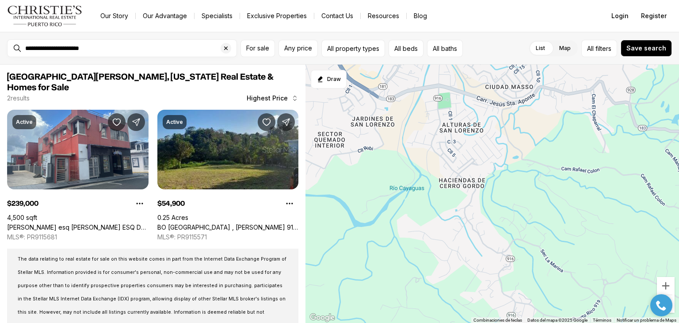
drag, startPoint x: 545, startPoint y: 279, endPoint x: 472, endPoint y: 163, distance: 137.7
click at [472, 163] on div "55K 239K" at bounding box center [493, 194] width 374 height 259
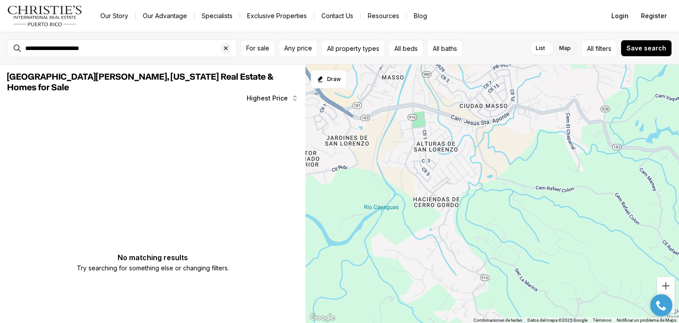
drag, startPoint x: 501, startPoint y: 168, endPoint x: 474, endPoint y: 188, distance: 33.7
click at [474, 188] on div at bounding box center [493, 194] width 374 height 259
click at [473, 172] on div at bounding box center [493, 194] width 374 height 259
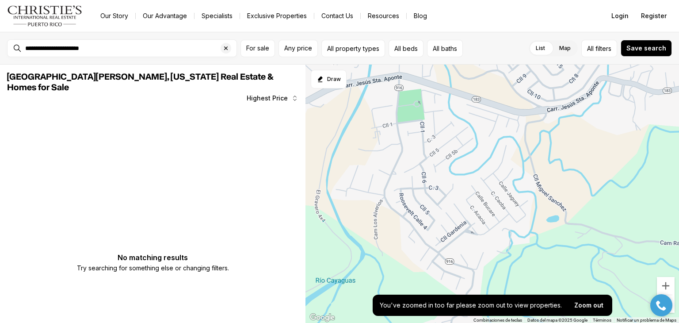
drag, startPoint x: 429, startPoint y: 138, endPoint x: 477, endPoint y: 180, distance: 62.7
click at [477, 180] on div at bounding box center [493, 194] width 374 height 259
click at [436, 155] on div at bounding box center [493, 194] width 374 height 259
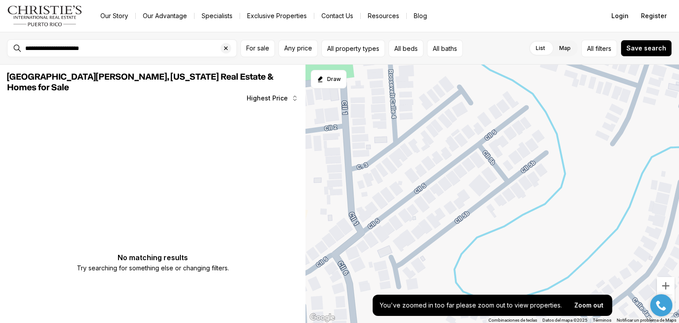
drag, startPoint x: 452, startPoint y: 200, endPoint x: 435, endPoint y: 286, distance: 87.1
click at [435, 286] on div at bounding box center [493, 194] width 374 height 259
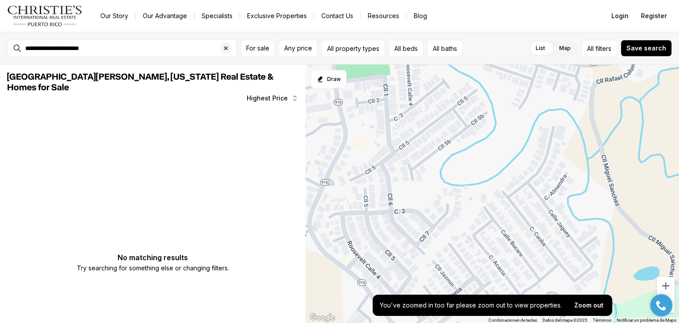
drag, startPoint x: 462, startPoint y: 239, endPoint x: 439, endPoint y: 156, distance: 86.0
click at [439, 156] on div at bounding box center [493, 194] width 374 height 259
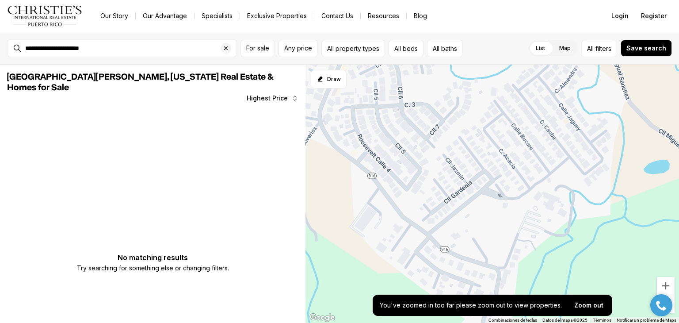
drag, startPoint x: 412, startPoint y: 221, endPoint x: 422, endPoint y: 108, distance: 113.3
click at [422, 108] on div at bounding box center [493, 194] width 374 height 259
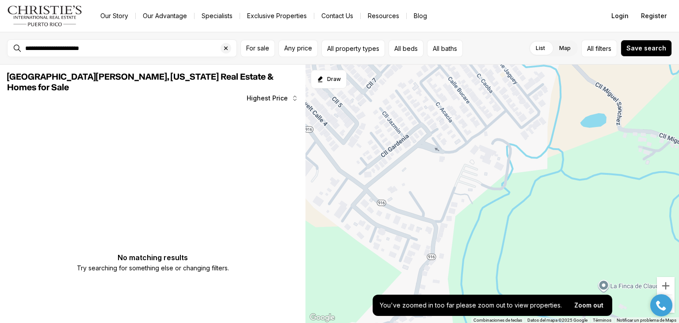
drag, startPoint x: 469, startPoint y: 226, endPoint x: 402, endPoint y: 173, distance: 84.7
click at [402, 173] on div at bounding box center [493, 194] width 374 height 259
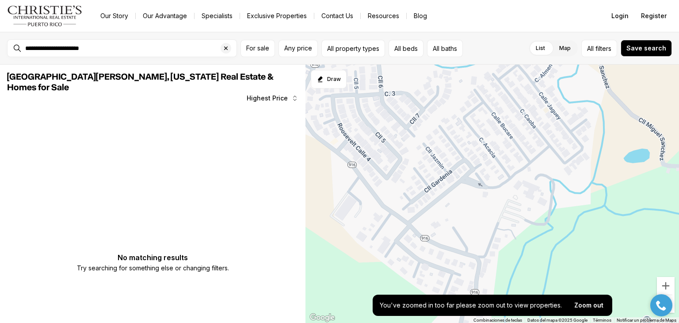
drag, startPoint x: 404, startPoint y: 175, endPoint x: 448, endPoint y: 212, distance: 58.4
click at [448, 212] on div at bounding box center [493, 194] width 374 height 259
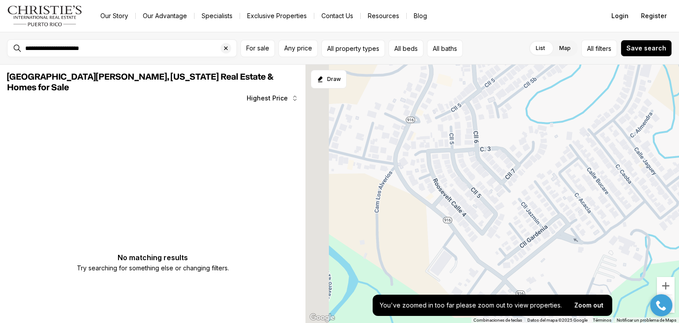
drag, startPoint x: 383, startPoint y: 172, endPoint x: 481, endPoint y: 230, distance: 114.0
click at [481, 230] on div at bounding box center [493, 194] width 374 height 259
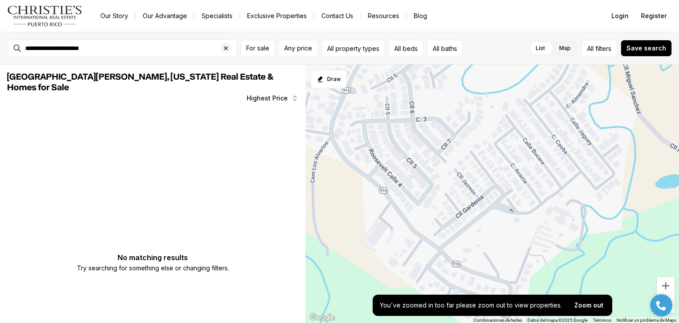
drag, startPoint x: 431, startPoint y: 207, endPoint x: 360, endPoint y: 173, distance: 78.5
click at [360, 173] on div at bounding box center [493, 194] width 374 height 259
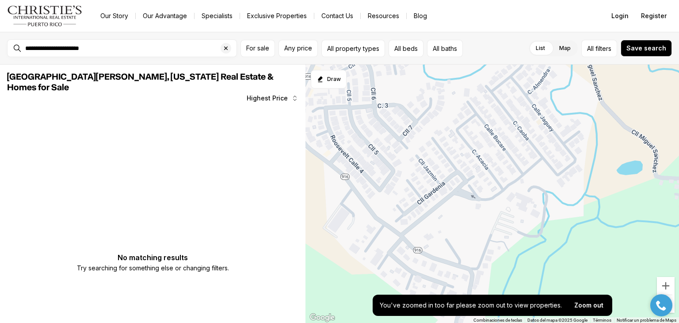
drag, startPoint x: 449, startPoint y: 194, endPoint x: 407, endPoint y: 178, distance: 44.9
click at [407, 178] on div at bounding box center [493, 194] width 374 height 259
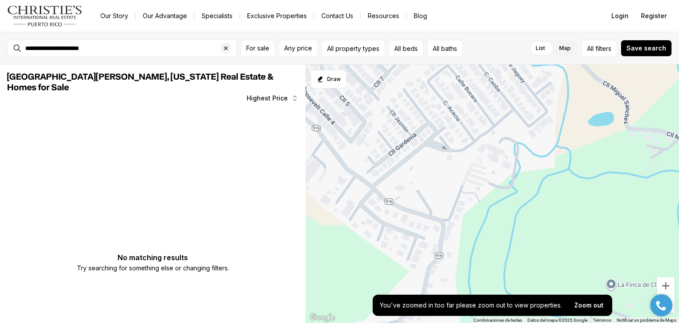
drag, startPoint x: 469, startPoint y: 237, endPoint x: 438, endPoint y: 185, distance: 60.1
click at [438, 185] on div at bounding box center [493, 194] width 374 height 259
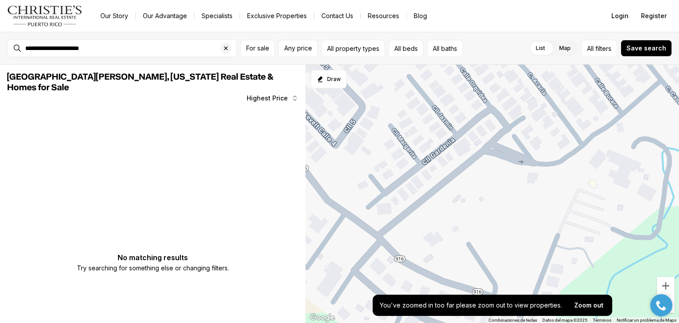
drag, startPoint x: 408, startPoint y: 126, endPoint x: 486, endPoint y: 177, distance: 93.5
click at [486, 177] on div at bounding box center [493, 194] width 374 height 259
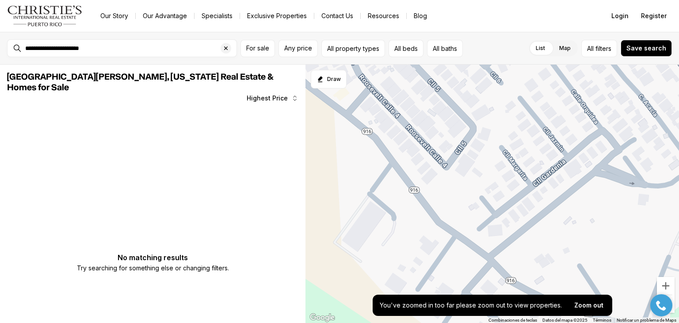
drag, startPoint x: 473, startPoint y: 159, endPoint x: 585, endPoint y: 183, distance: 115.3
click at [585, 183] on div at bounding box center [493, 194] width 374 height 259
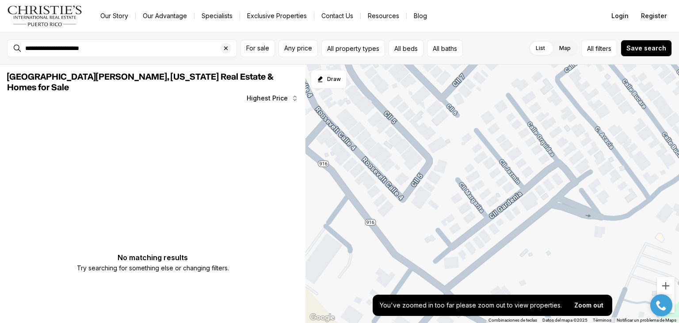
drag, startPoint x: 582, startPoint y: 184, endPoint x: 537, endPoint y: 217, distance: 55.1
click at [537, 217] on div at bounding box center [493, 194] width 374 height 259
click at [438, 119] on div at bounding box center [493, 194] width 374 height 259
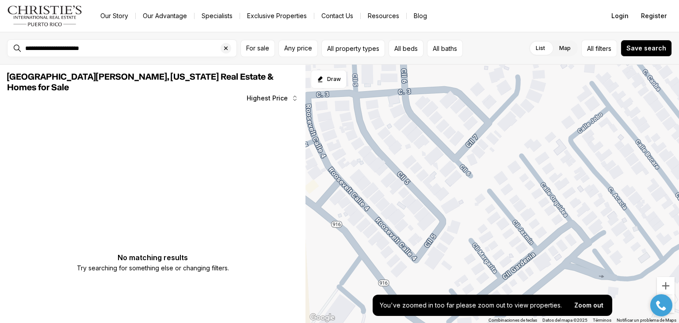
drag, startPoint x: 436, startPoint y: 114, endPoint x: 450, endPoint y: 179, distance: 66.5
click at [450, 179] on div at bounding box center [493, 194] width 374 height 259
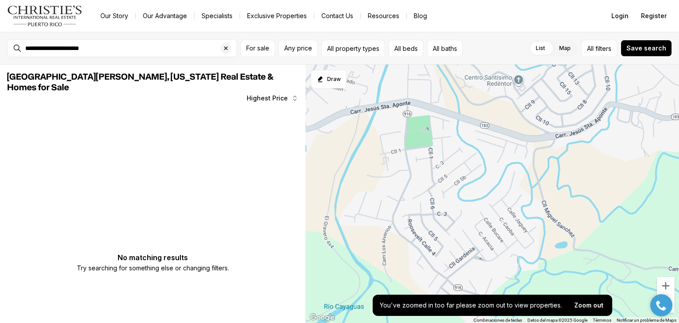
drag, startPoint x: 511, startPoint y: 111, endPoint x: 505, endPoint y: 167, distance: 56.1
click at [505, 167] on div at bounding box center [493, 194] width 374 height 259
click at [514, 146] on div at bounding box center [493, 194] width 374 height 259
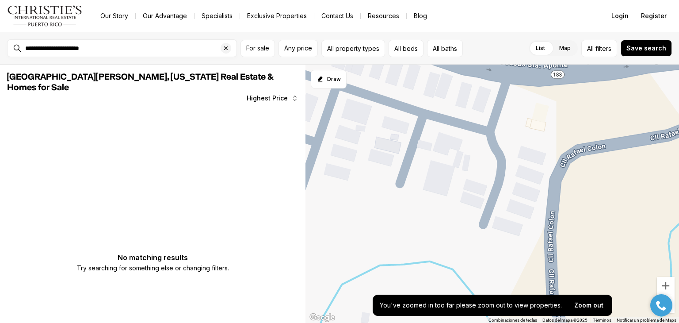
drag, startPoint x: 512, startPoint y: 201, endPoint x: 390, endPoint y: 185, distance: 123.0
click at [390, 185] on div at bounding box center [493, 194] width 374 height 259
click at [528, 194] on div at bounding box center [493, 194] width 374 height 259
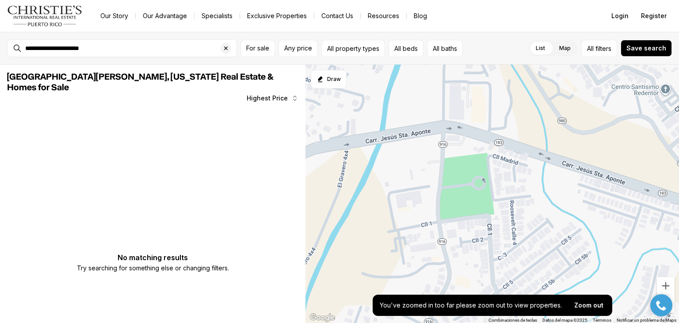
drag, startPoint x: 347, startPoint y: 157, endPoint x: 581, endPoint y: 191, distance: 236.3
click at [581, 191] on div at bounding box center [493, 194] width 374 height 259
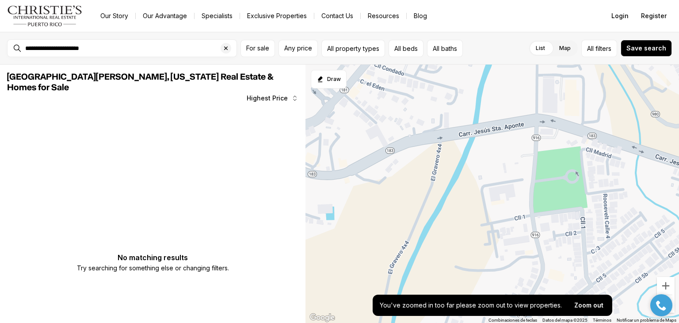
drag, startPoint x: 393, startPoint y: 169, endPoint x: 487, endPoint y: 162, distance: 94.9
click at [487, 162] on div at bounding box center [493, 194] width 374 height 259
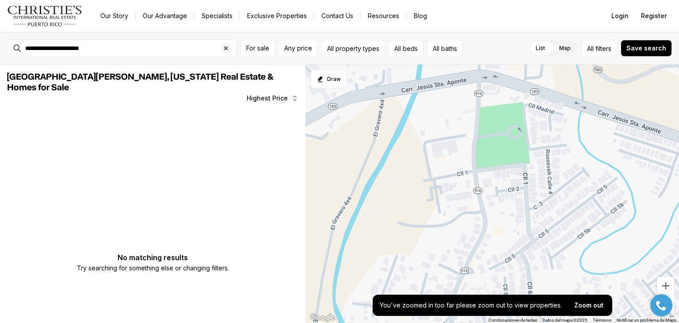
drag, startPoint x: 547, startPoint y: 176, endPoint x: 486, endPoint y: 130, distance: 75.4
click at [486, 130] on div at bounding box center [493, 194] width 374 height 259
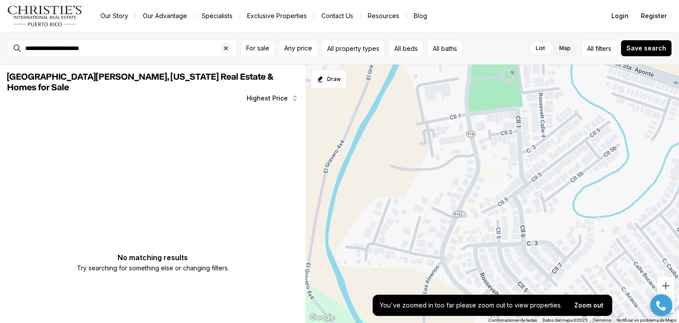
drag, startPoint x: 482, startPoint y: 223, endPoint x: 476, endPoint y: 163, distance: 60.5
click at [476, 163] on div at bounding box center [493, 194] width 374 height 259
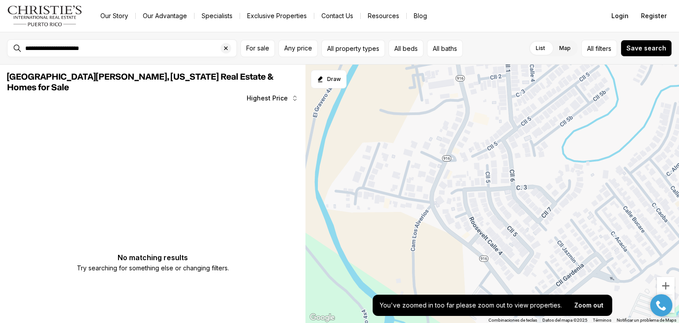
drag, startPoint x: 453, startPoint y: 230, endPoint x: 442, endPoint y: 176, distance: 55.1
click at [442, 176] on div at bounding box center [493, 194] width 374 height 259
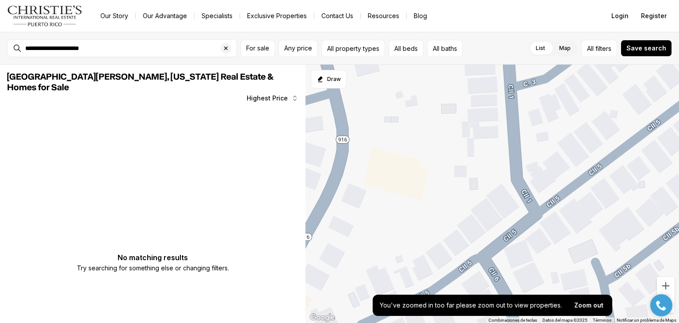
drag, startPoint x: 508, startPoint y: 112, endPoint x: 447, endPoint y: 235, distance: 137.1
click at [447, 235] on div at bounding box center [493, 194] width 374 height 259
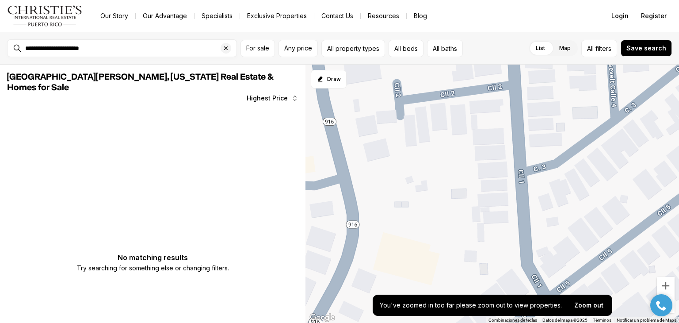
drag, startPoint x: 470, startPoint y: 118, endPoint x: 484, endPoint y: 207, distance: 89.6
click at [484, 207] on div at bounding box center [493, 194] width 374 height 259
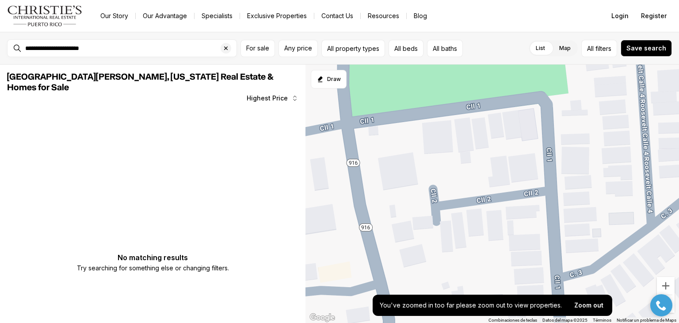
drag, startPoint x: 429, startPoint y: 151, endPoint x: 469, endPoint y: 262, distance: 117.8
click at [469, 262] on div at bounding box center [493, 194] width 374 height 259
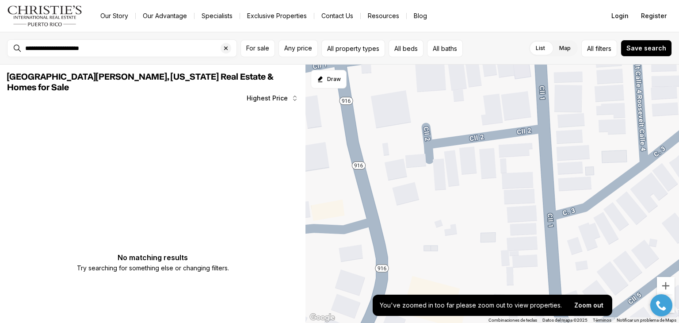
drag, startPoint x: 405, startPoint y: 132, endPoint x: 400, endPoint y: 81, distance: 51.5
click at [400, 81] on div at bounding box center [493, 194] width 374 height 259
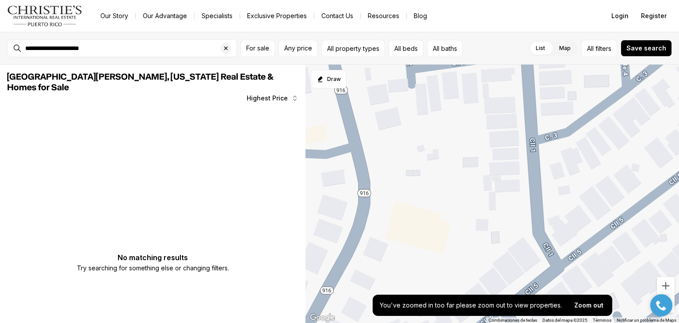
drag, startPoint x: 439, startPoint y: 191, endPoint x: 421, endPoint y: 110, distance: 82.5
click at [421, 110] on div at bounding box center [493, 194] width 374 height 259
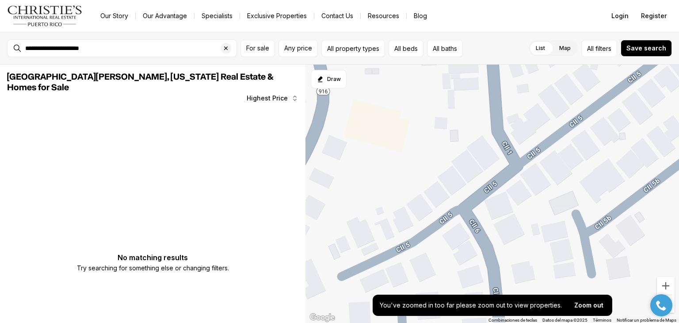
drag, startPoint x: 442, startPoint y: 219, endPoint x: 400, endPoint y: 112, distance: 115.1
click at [400, 112] on div at bounding box center [493, 194] width 374 height 259
click at [434, 199] on div at bounding box center [493, 194] width 374 height 259
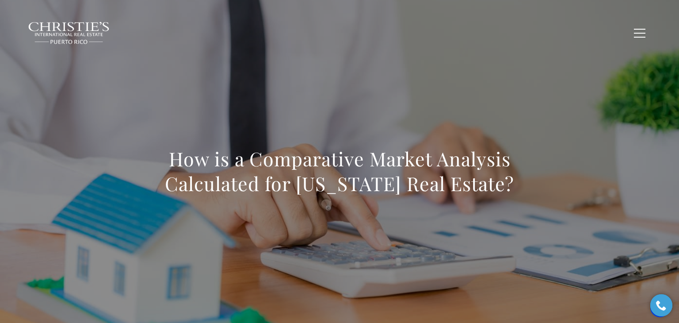
drag, startPoint x: 678, startPoint y: 6, endPoint x: 678, endPoint y: -38, distance: 44.7
